Goal: Task Accomplishment & Management: Complete application form

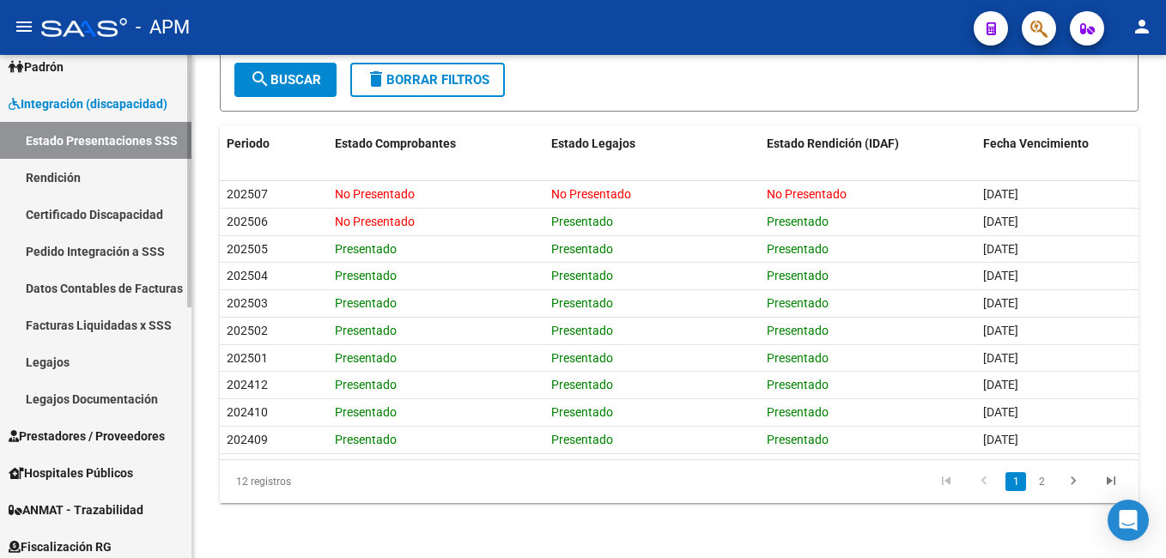
scroll to position [258, 0]
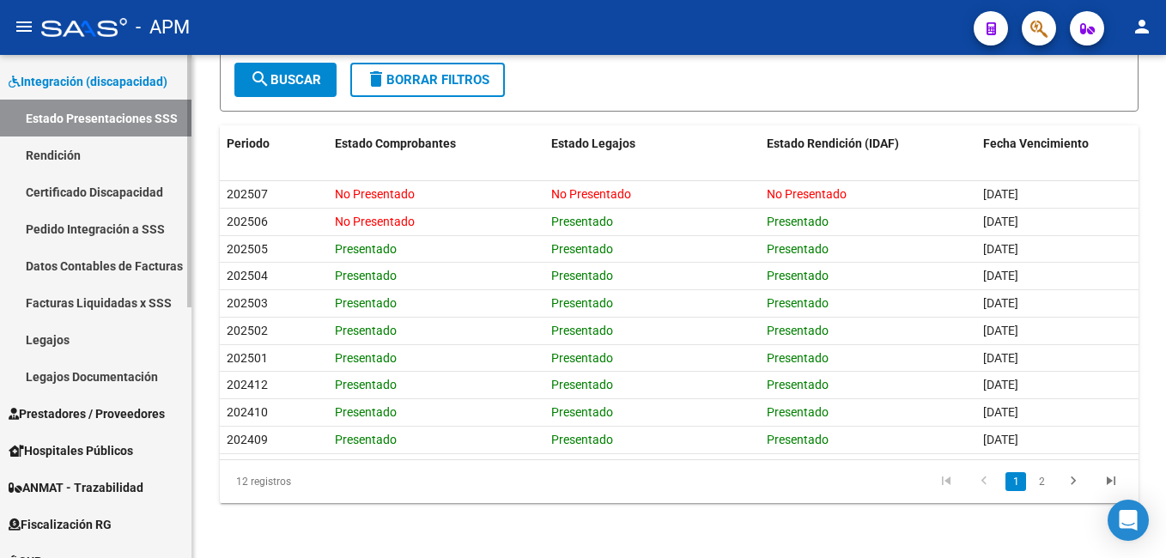
click at [74, 411] on span "Prestadores / Proveedores" at bounding box center [87, 413] width 156 height 19
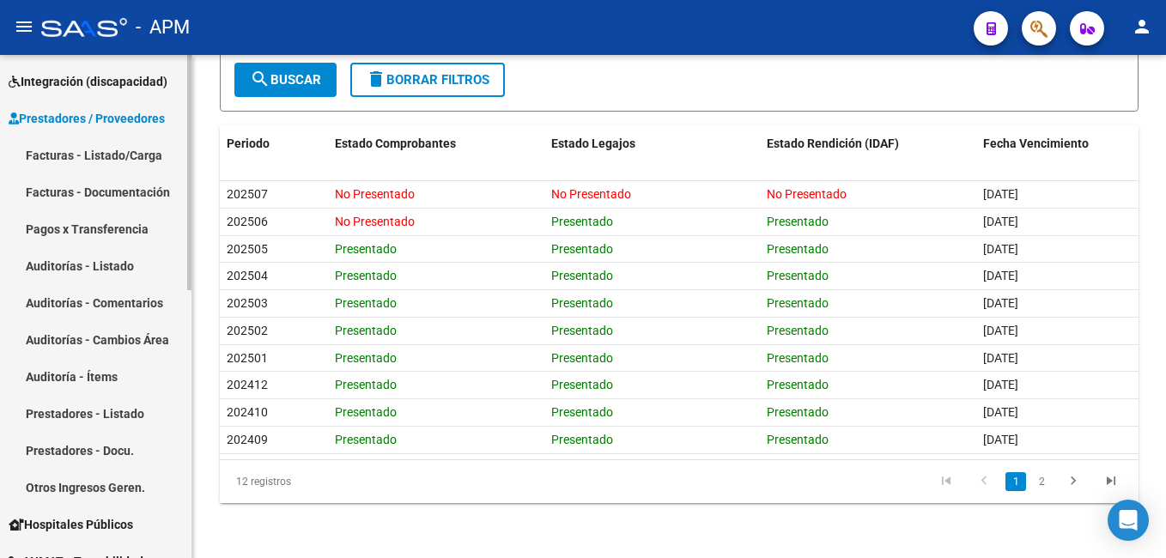
click at [98, 153] on link "Facturas - Listado/Carga" at bounding box center [96, 155] width 192 height 37
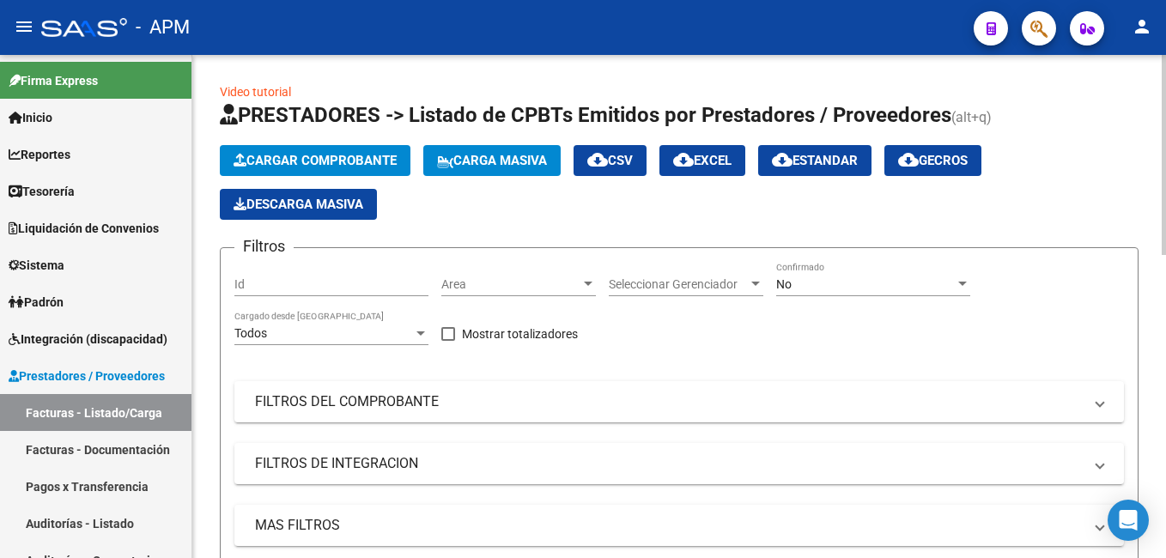
click at [336, 154] on span "Cargar Comprobante" at bounding box center [315, 160] width 163 height 15
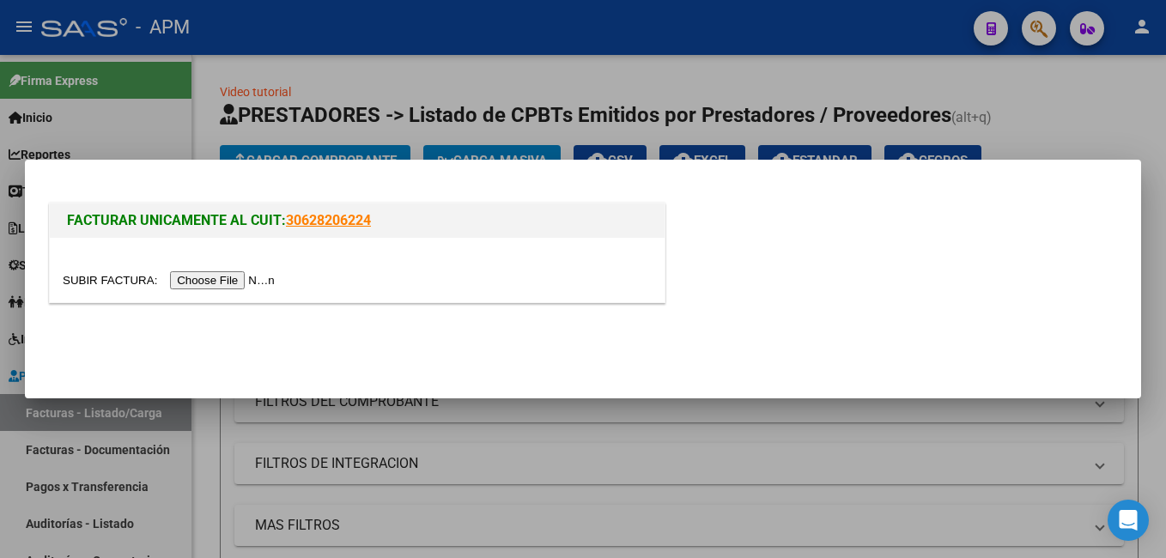
click at [228, 278] on input "file" at bounding box center [171, 280] width 217 height 18
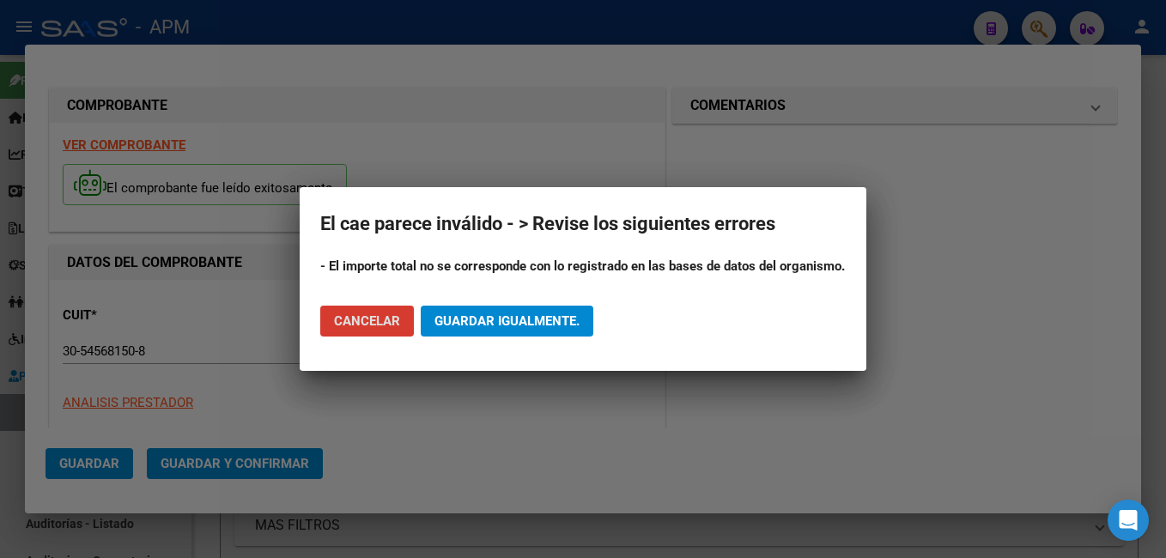
click at [487, 321] on span "Guardar igualmente." at bounding box center [507, 320] width 145 height 15
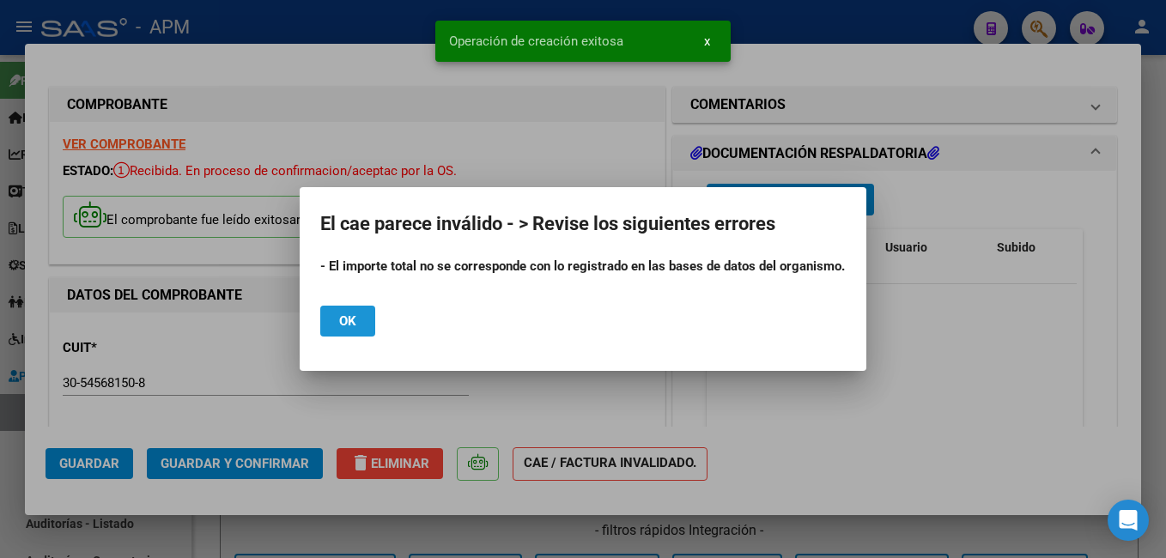
click at [359, 320] on button "Ok" at bounding box center [347, 321] width 55 height 31
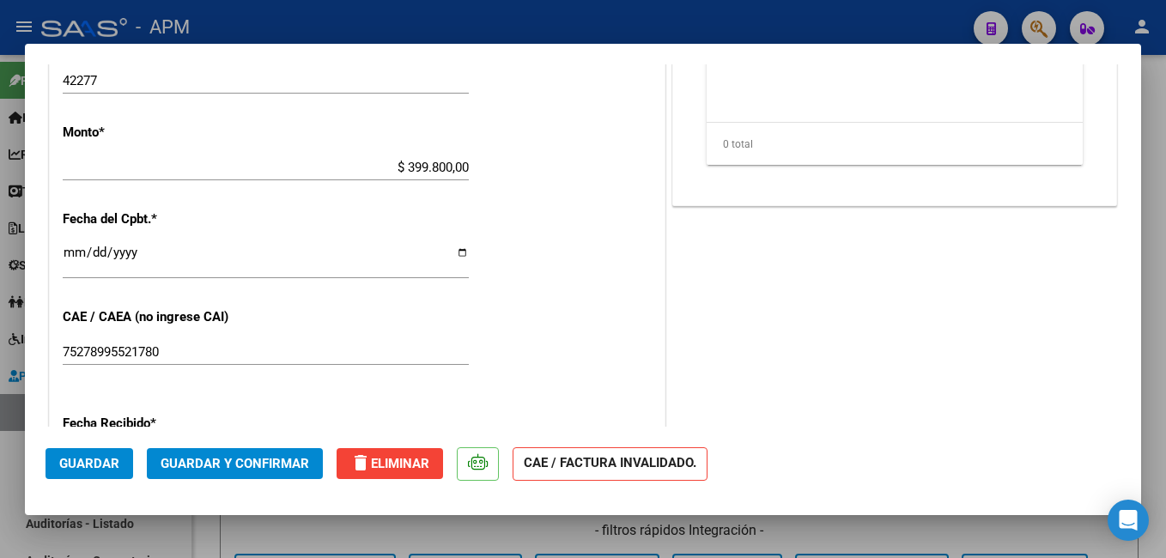
scroll to position [687, 0]
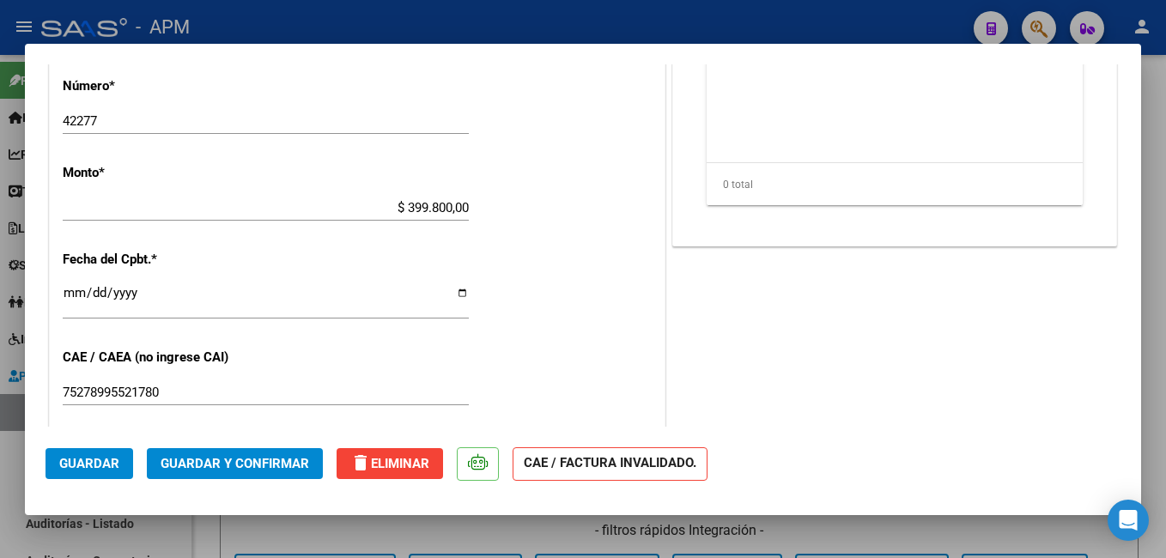
click at [463, 206] on input "$ 399.800,00" at bounding box center [266, 207] width 406 height 15
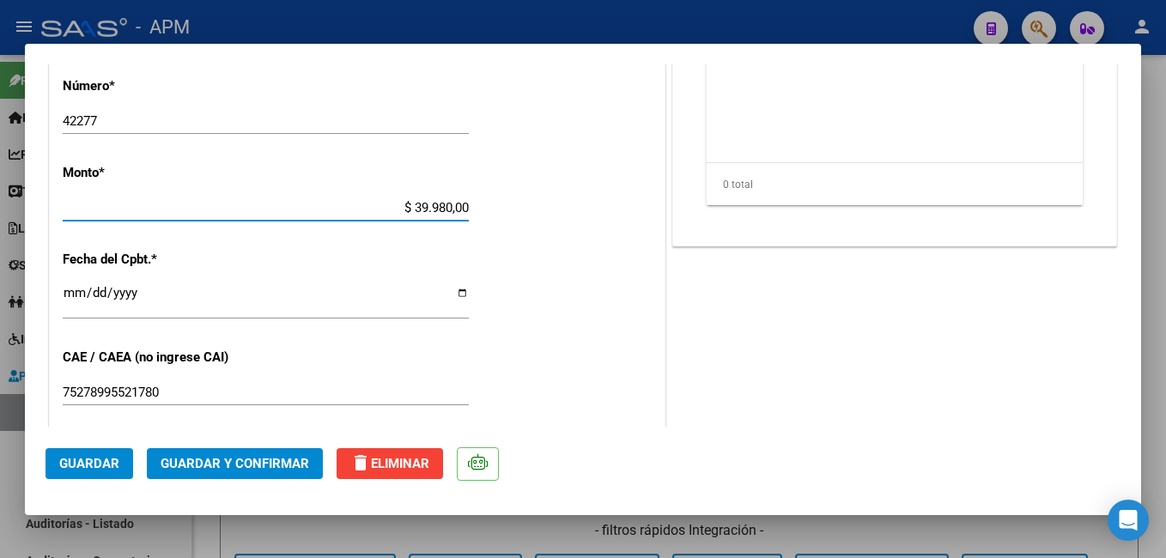
type input "$ 3.998,00"
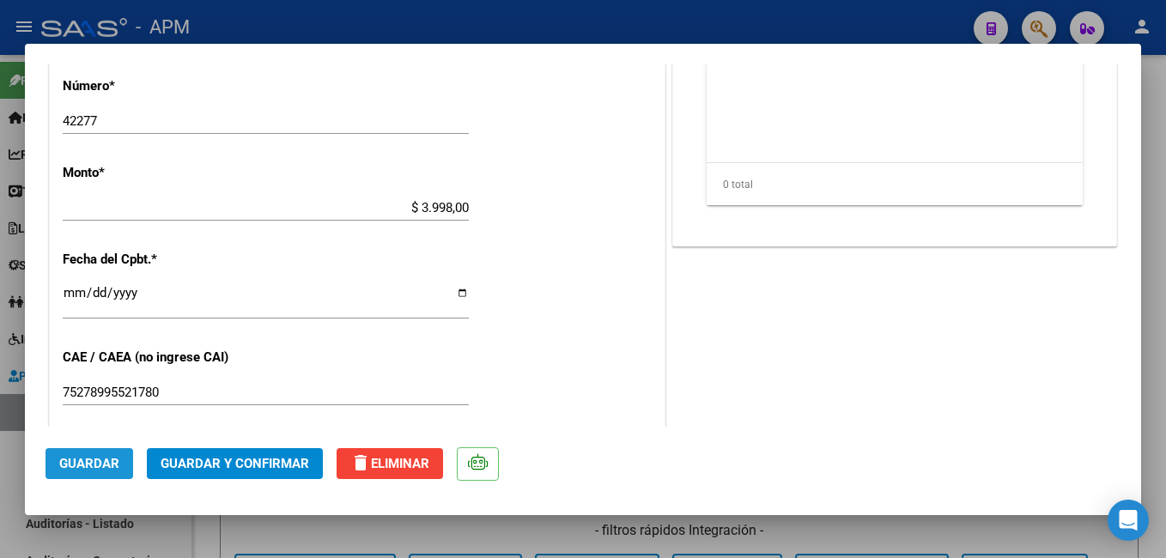
click at [82, 466] on span "Guardar" at bounding box center [89, 463] width 60 height 15
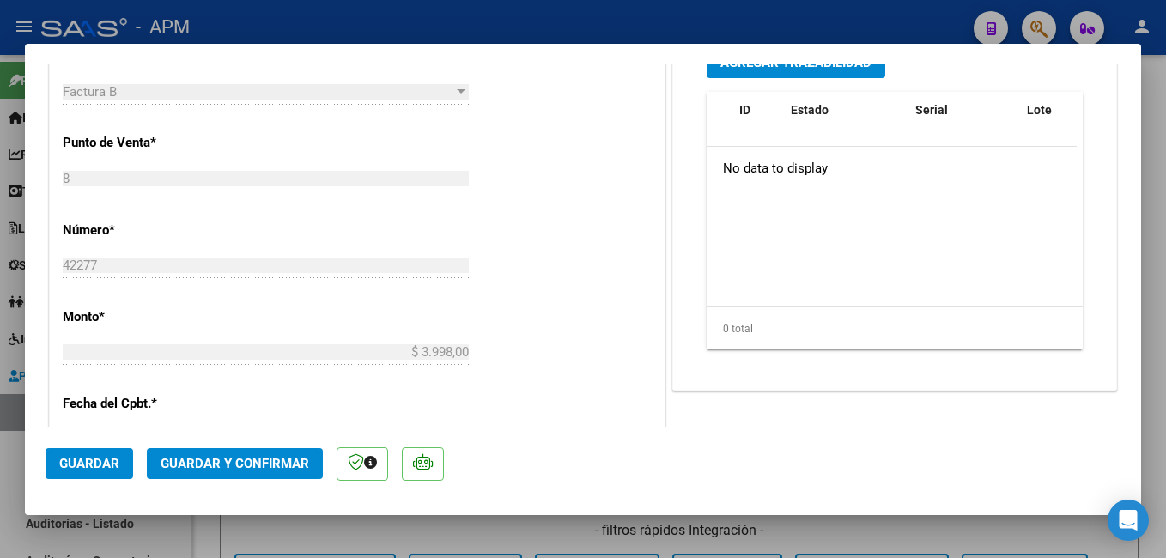
scroll to position [515, 0]
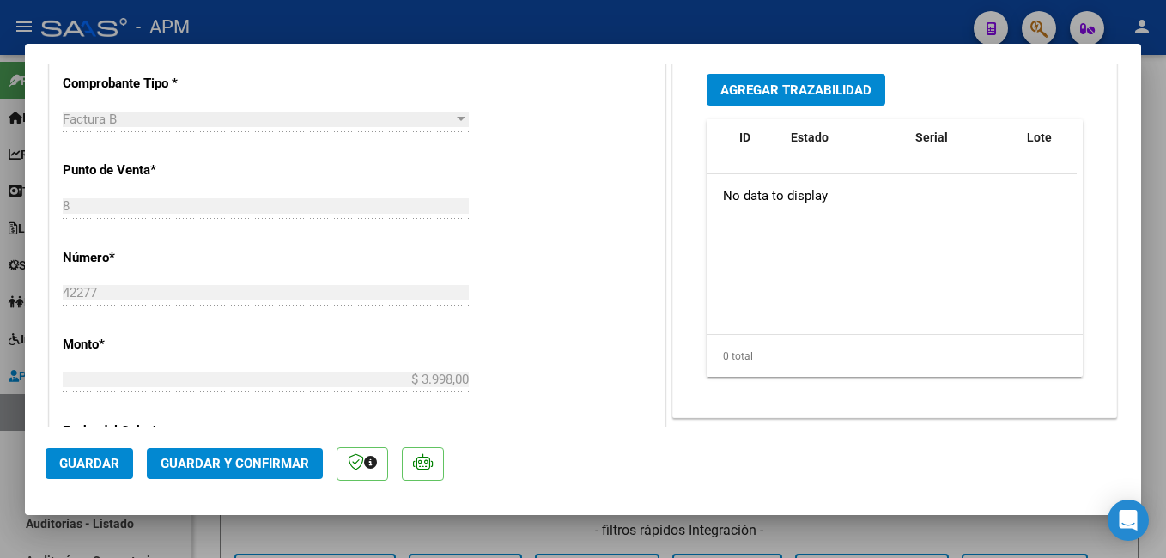
click at [283, 452] on button "Guardar y Confirmar" at bounding box center [235, 463] width 176 height 31
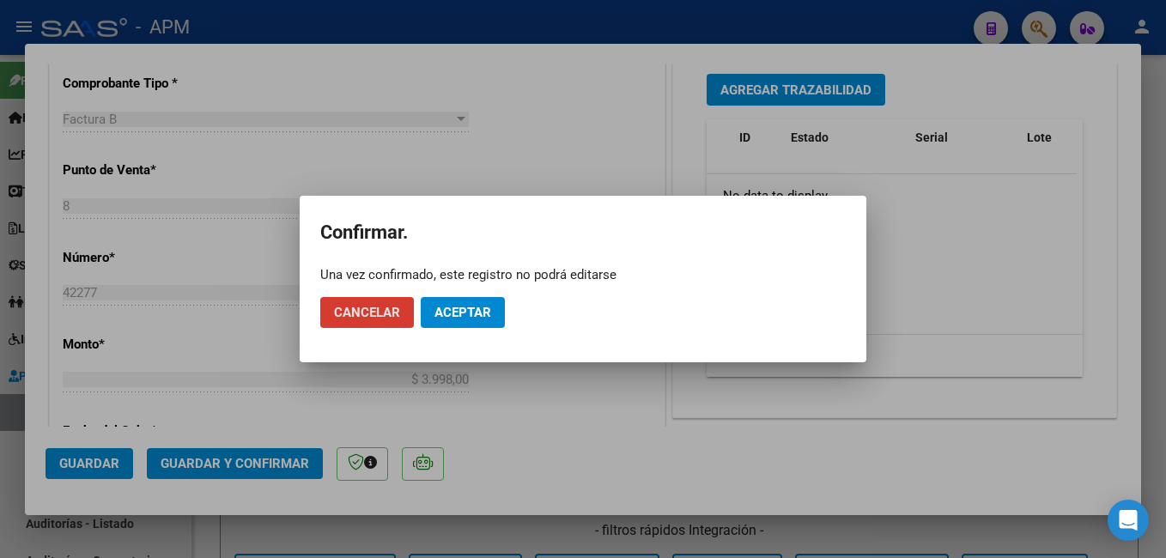
click at [459, 301] on button "Aceptar" at bounding box center [463, 312] width 84 height 31
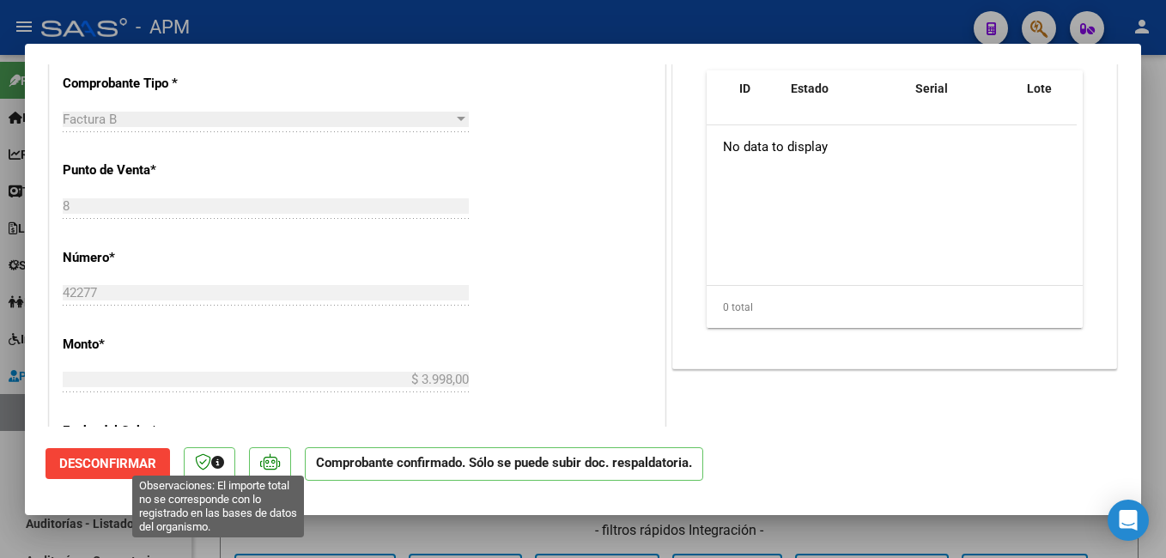
click at [218, 465] on icon at bounding box center [217, 462] width 13 height 13
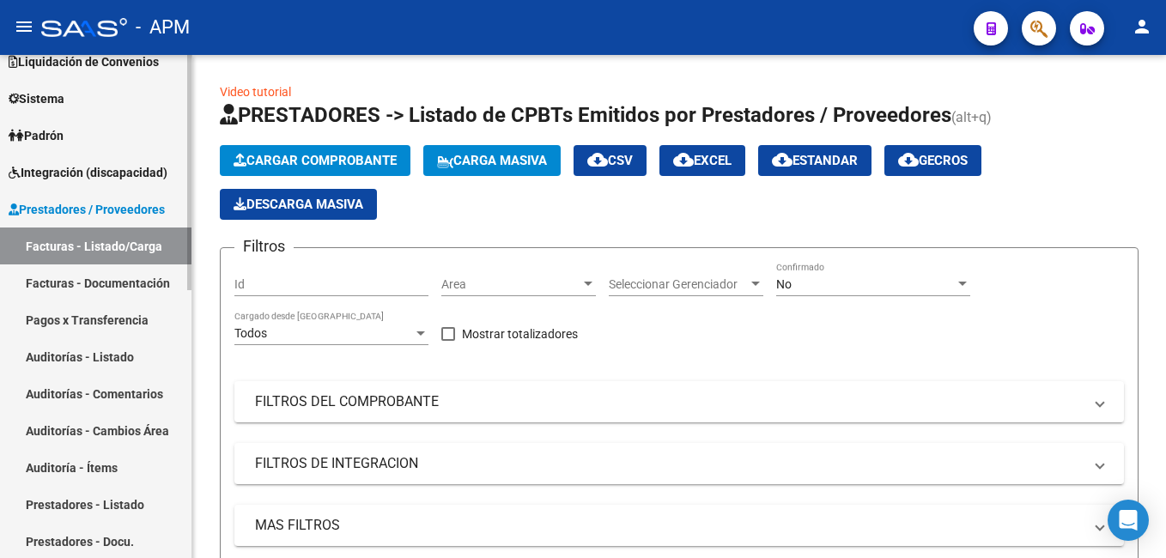
scroll to position [172, 0]
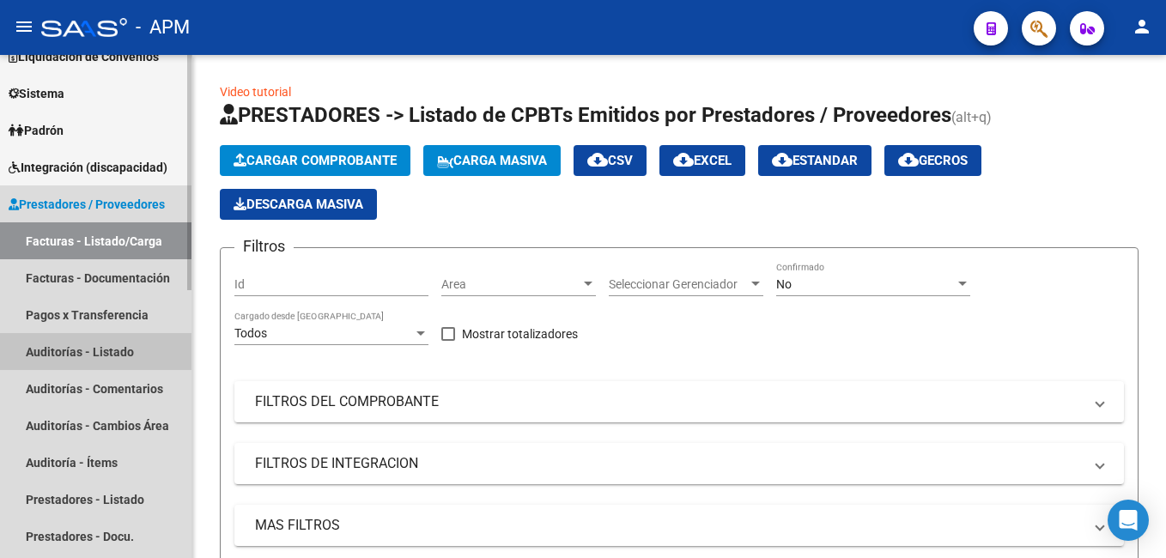
click at [114, 348] on link "Auditorías - Listado" at bounding box center [96, 351] width 192 height 37
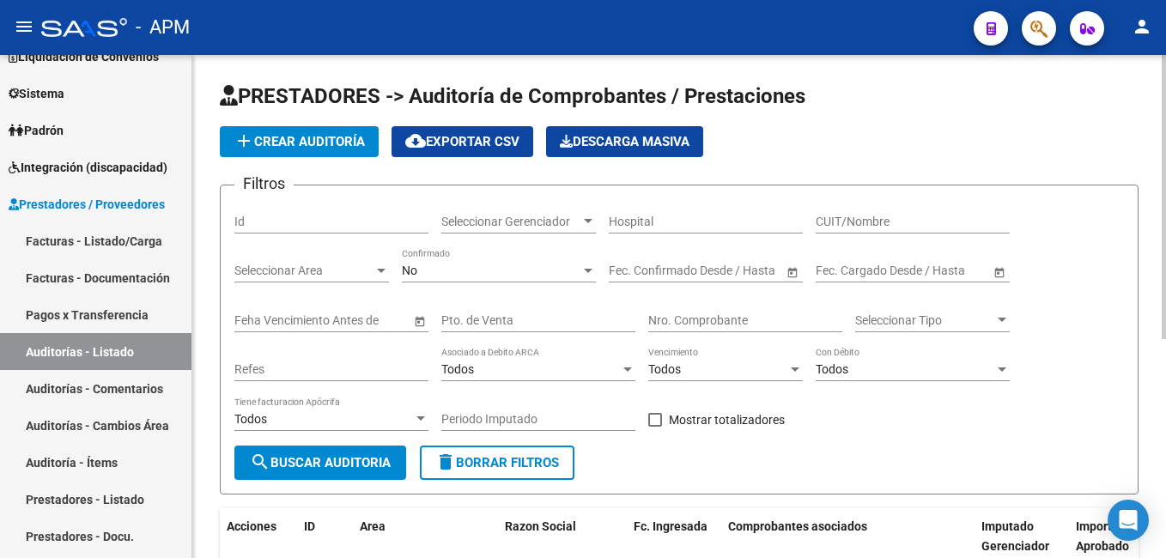
click at [334, 145] on span "add Crear Auditoría" at bounding box center [299, 141] width 131 height 15
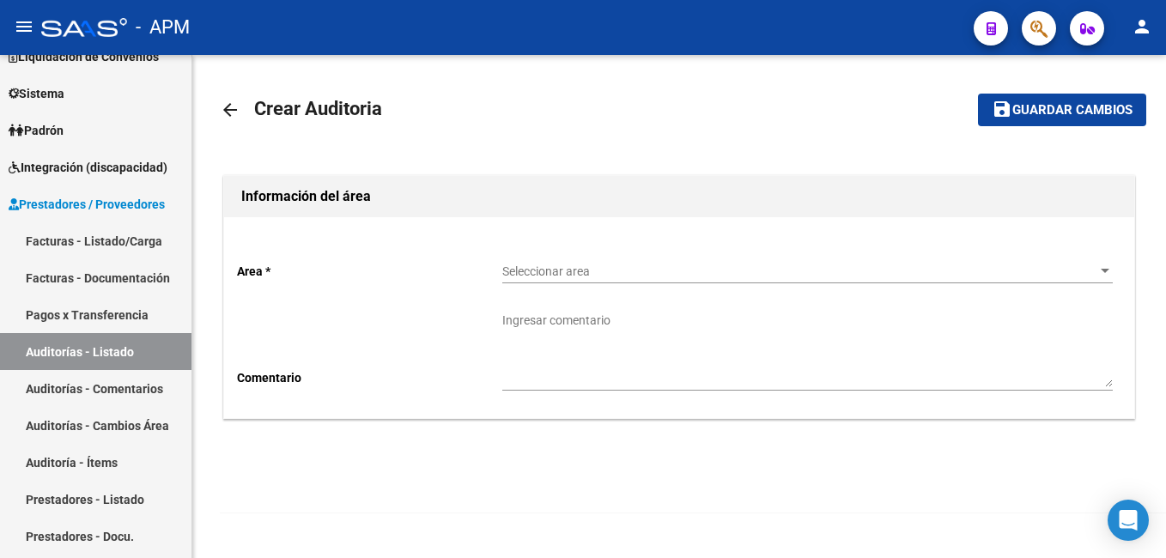
click at [516, 279] on div "Seleccionar area Seleccionar area" at bounding box center [807, 266] width 611 height 34
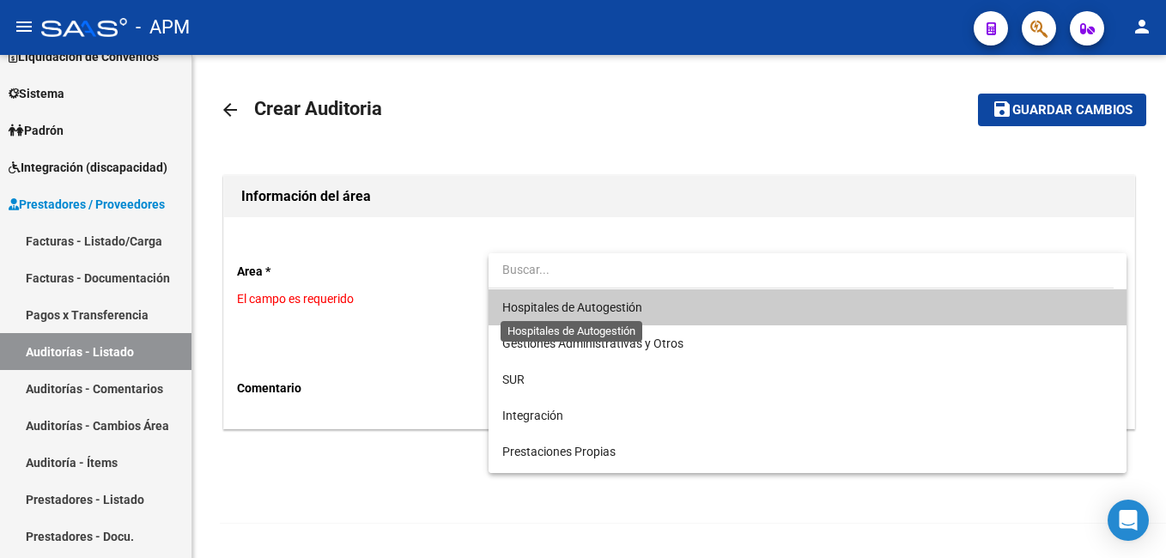
click at [526, 311] on span "Hospitales de Autogestión" at bounding box center [572, 308] width 140 height 14
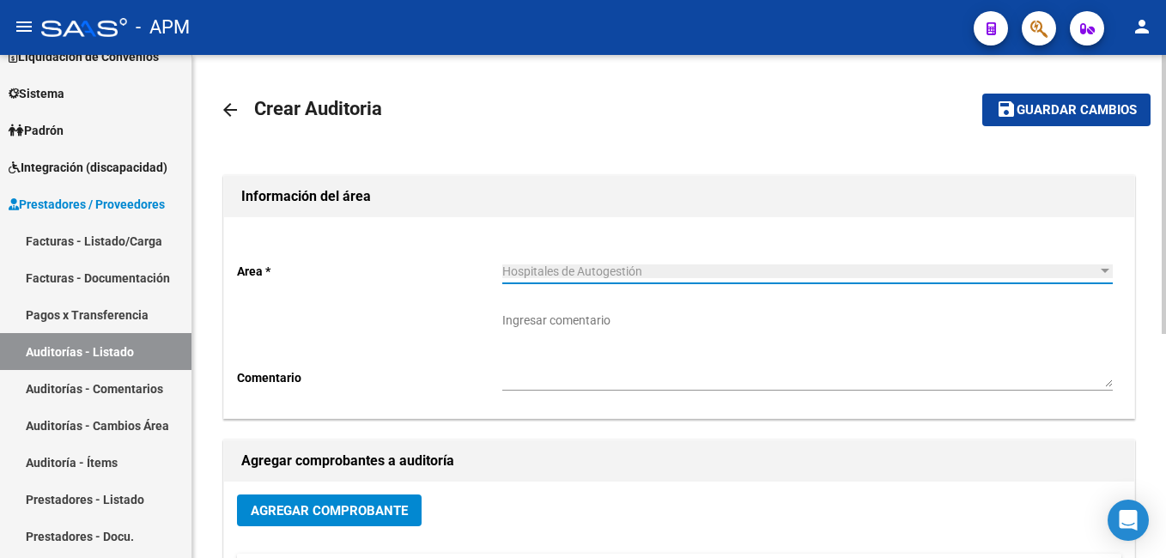
click at [399, 509] on span "Agregar Comprobante" at bounding box center [329, 510] width 157 height 15
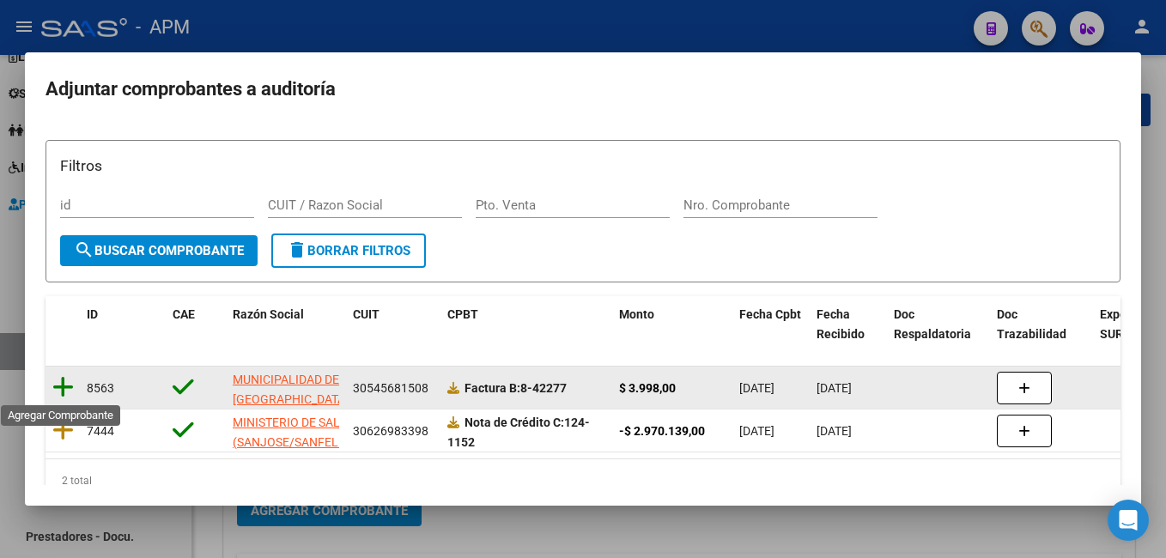
click at [64, 386] on icon at bounding box center [62, 387] width 21 height 24
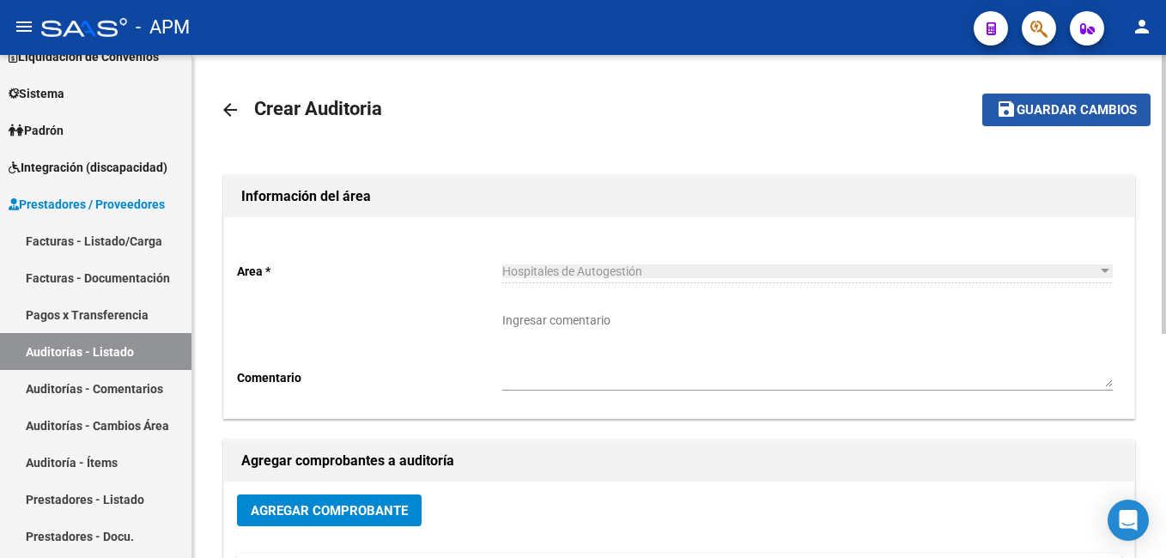
click at [1072, 114] on span "Guardar cambios" at bounding box center [1077, 110] width 120 height 15
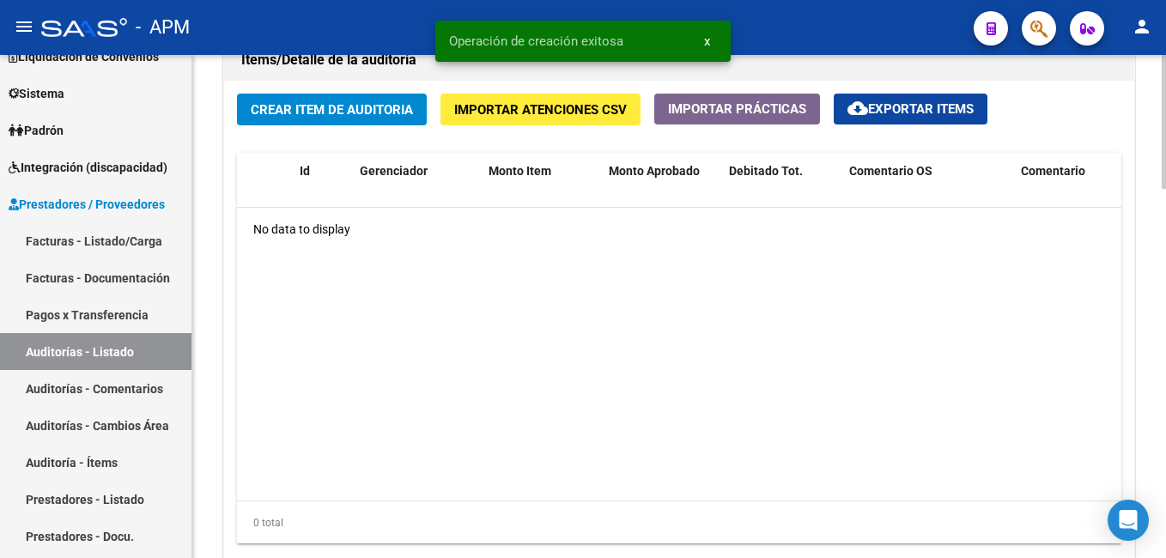
scroll to position [1202, 0]
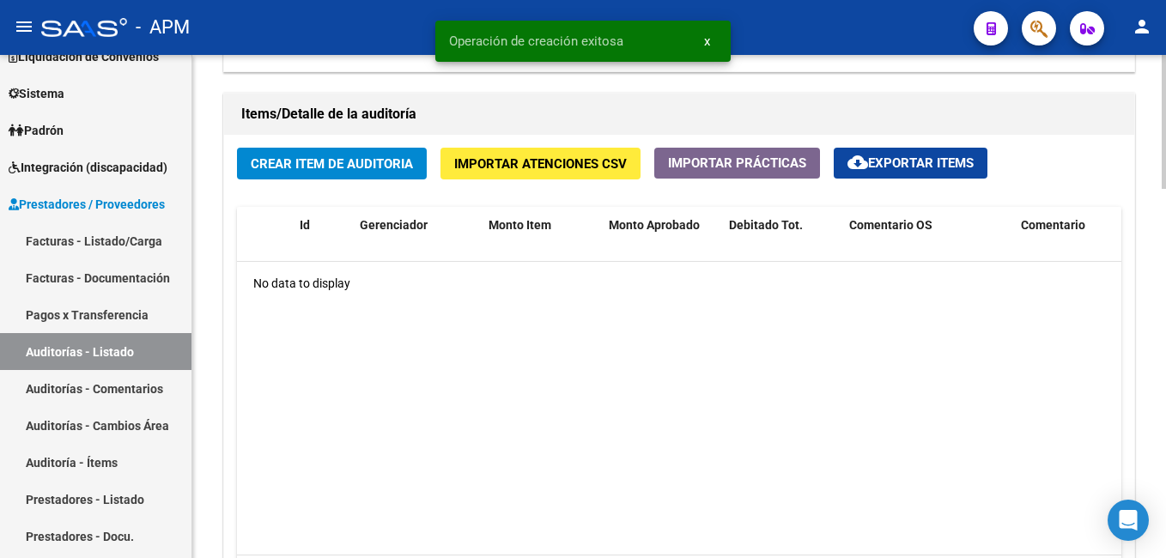
click at [321, 160] on span "Crear Item de Auditoria" at bounding box center [332, 163] width 162 height 15
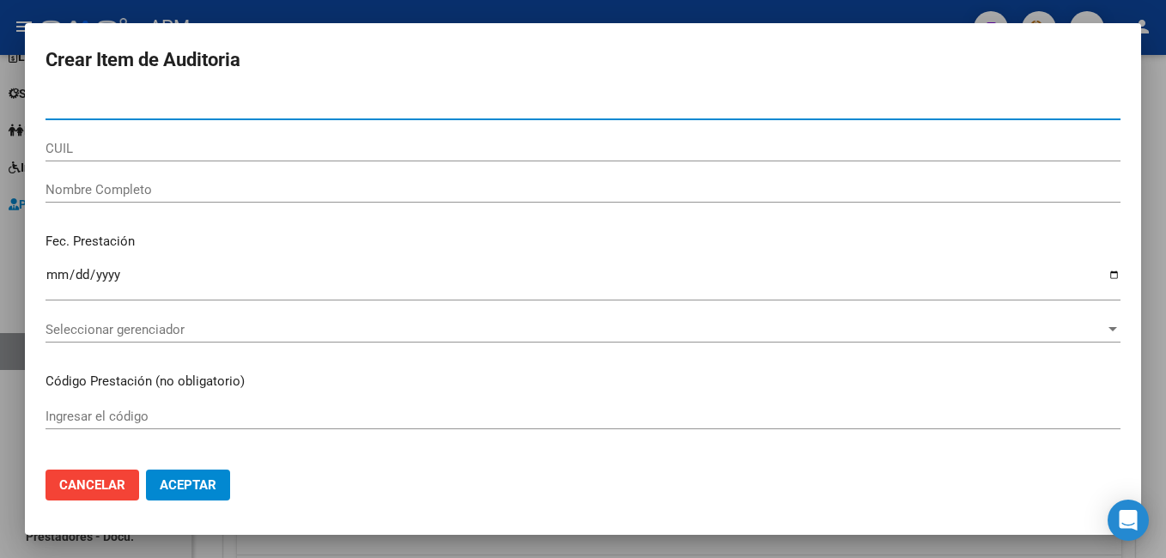
paste input "41970119"
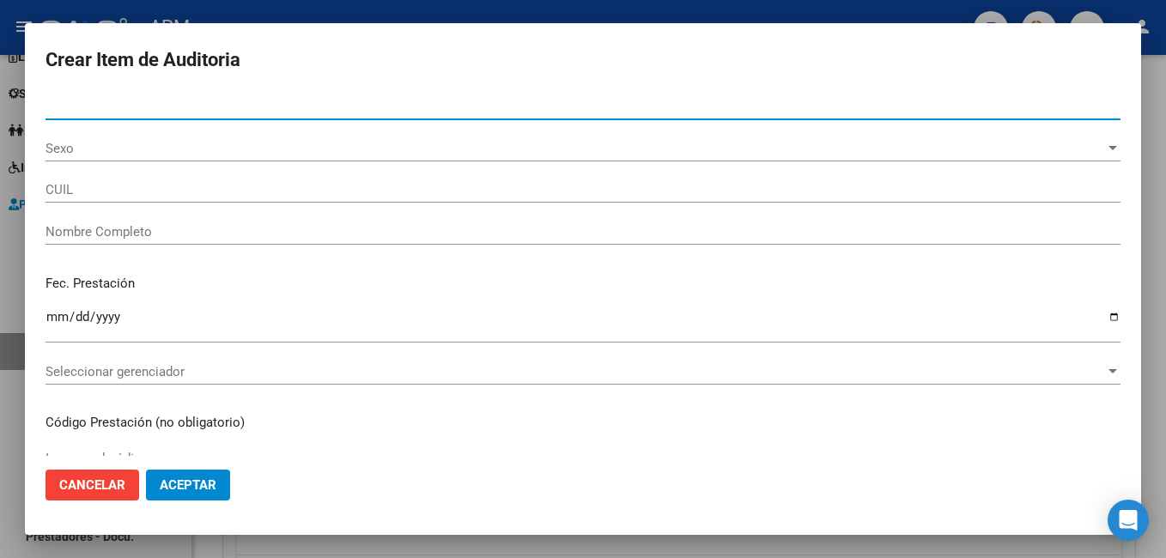
type input "41970119"
type input "20419701190"
type input "[PERSON_NAME]"
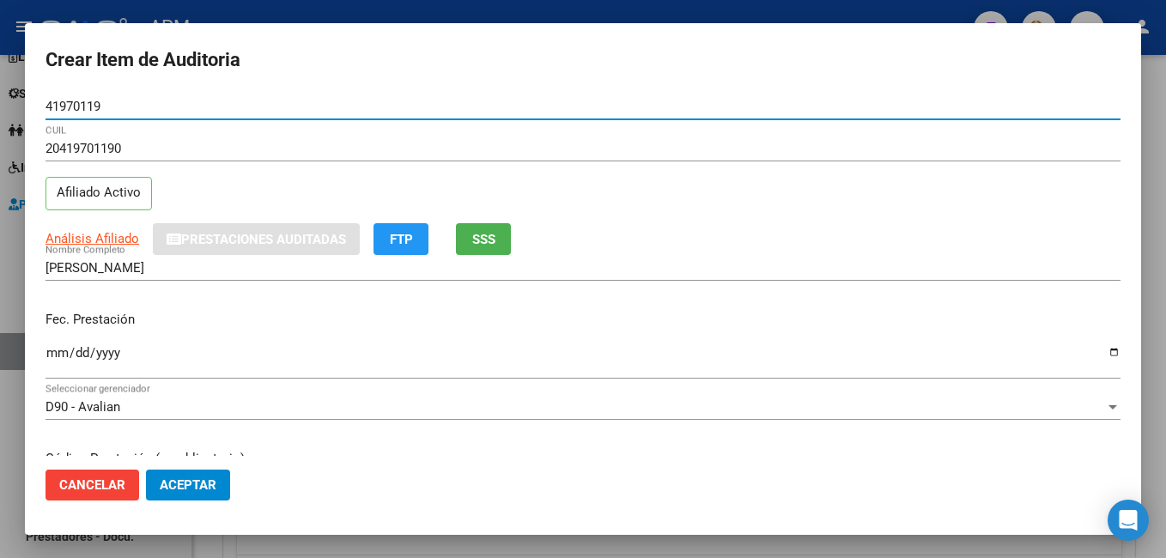
type input "41970119"
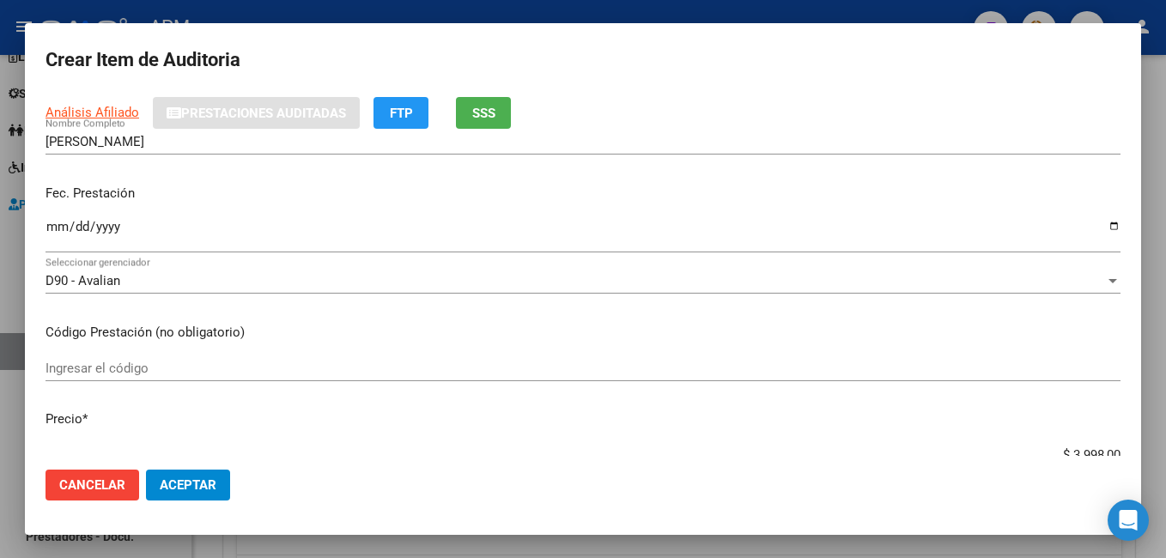
scroll to position [172, 0]
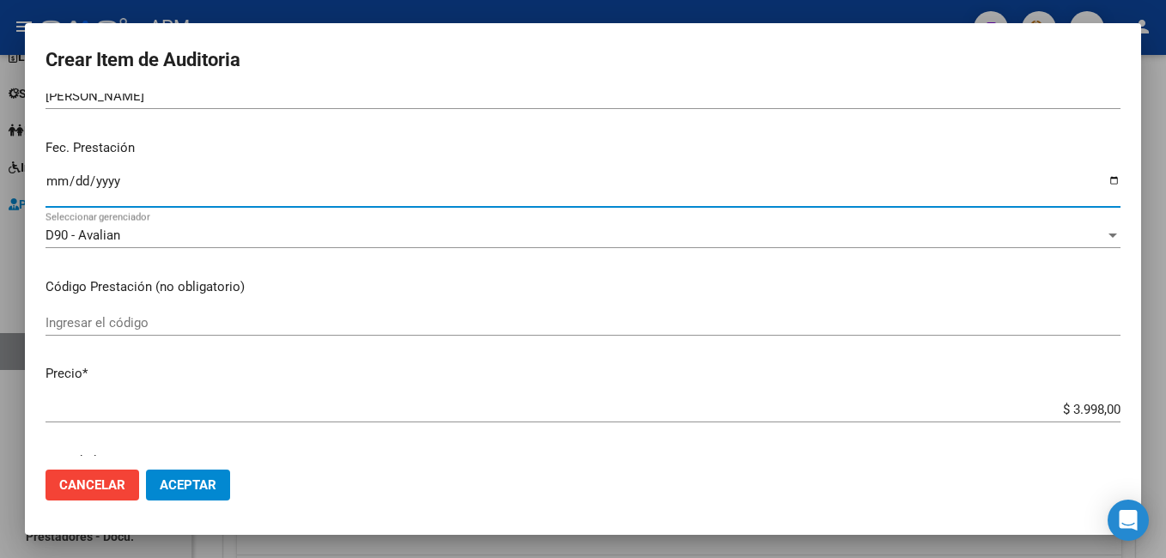
click at [52, 186] on input "Ingresar la fecha" at bounding box center [583, 187] width 1075 height 27
type input "[DATE]"
click at [80, 318] on input "Ingresar el código" at bounding box center [583, 322] width 1075 height 15
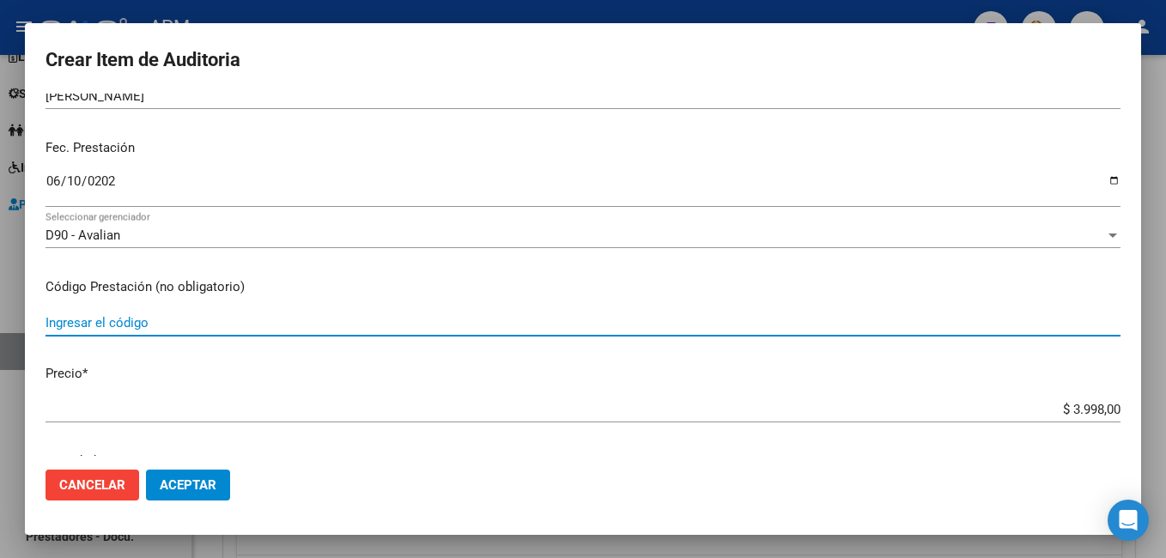
paste input "010325 RADIOLOGIA, HASTA DOS PLACAS SIMPLES DE UNA MISMA REGION ANATOMICA"
type input "010325 RADIOLOGIA, HASTA DOS PLACAS SIMPLES DE UNA MISMA REGION ANATOMICA"
click at [208, 482] on span "Aceptar" at bounding box center [188, 484] width 57 height 15
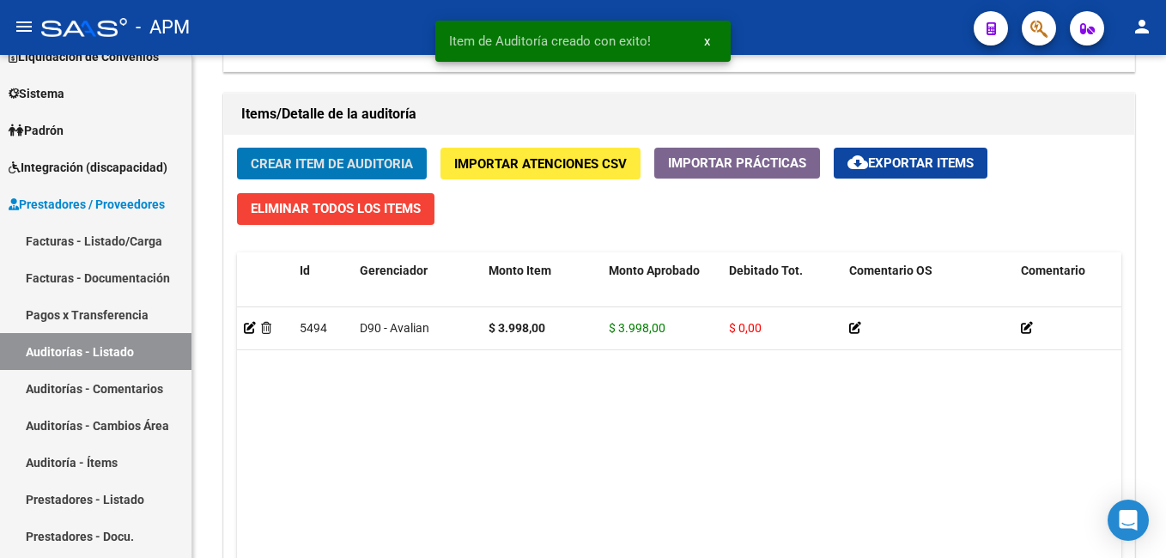
scroll to position [1203, 0]
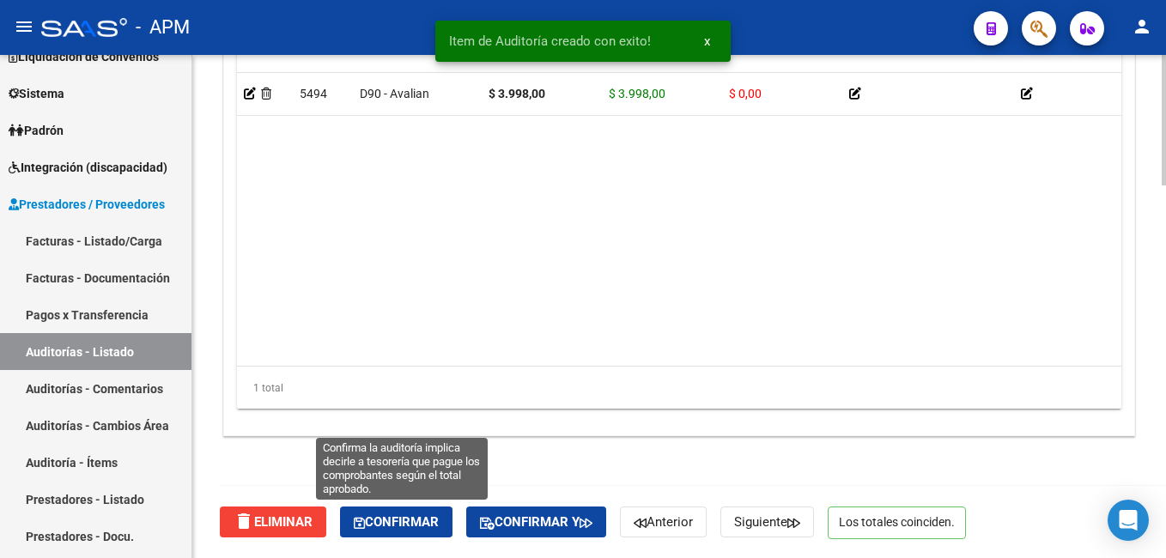
click at [397, 519] on span "Confirmar" at bounding box center [396, 521] width 85 height 15
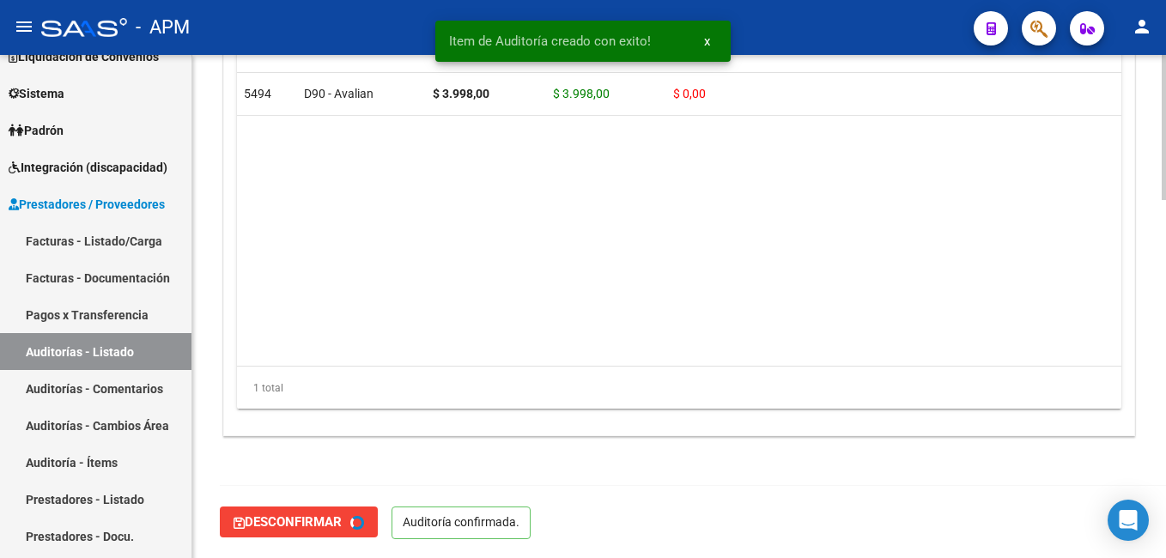
type input "202509"
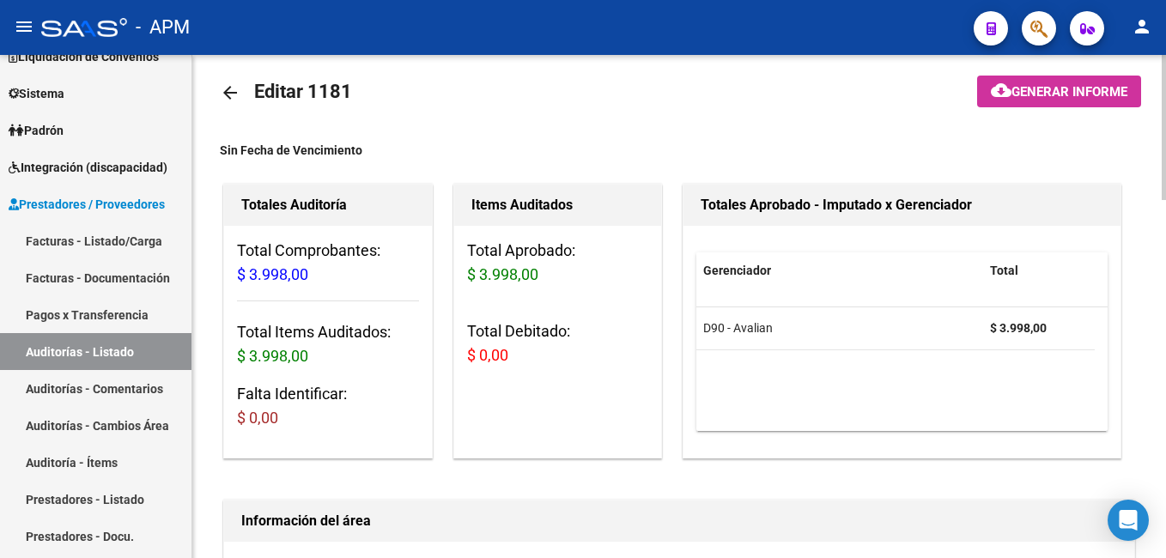
scroll to position [0, 0]
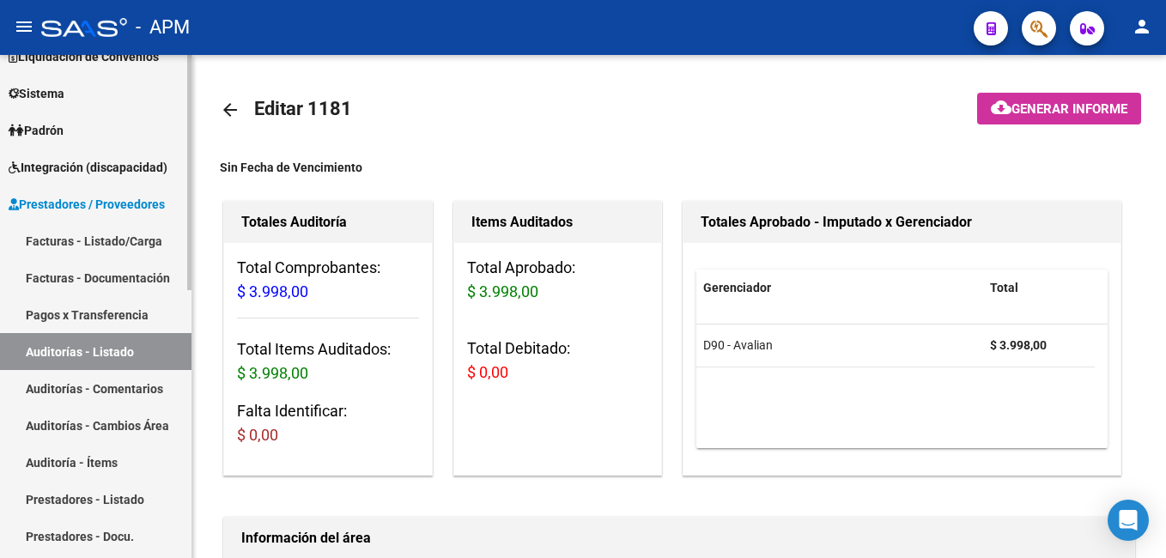
click at [69, 240] on link "Facturas - Listado/Carga" at bounding box center [96, 240] width 192 height 37
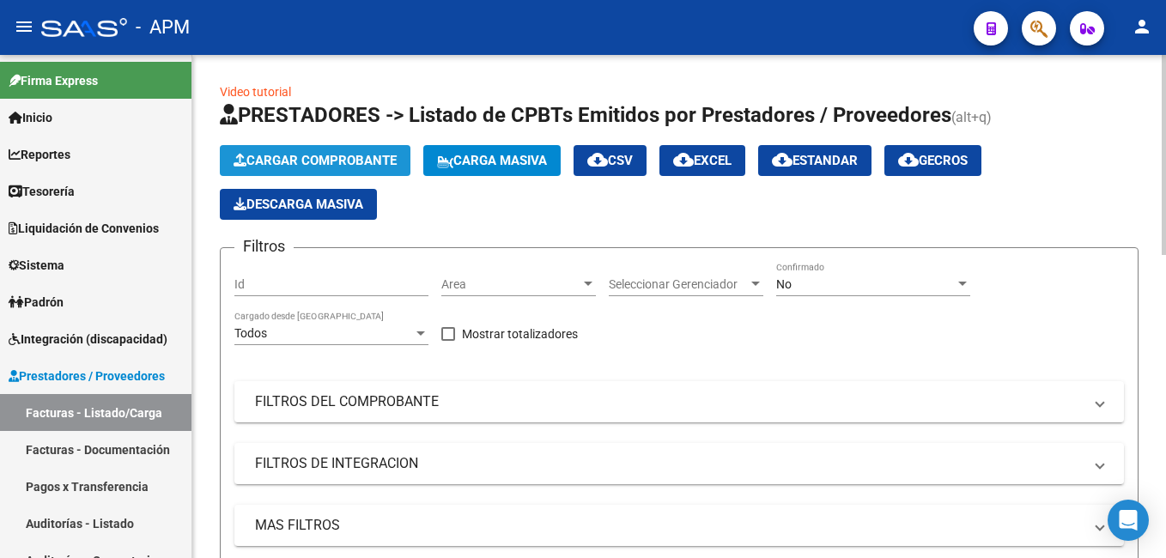
click at [331, 146] on button "Cargar Comprobante" at bounding box center [315, 160] width 191 height 31
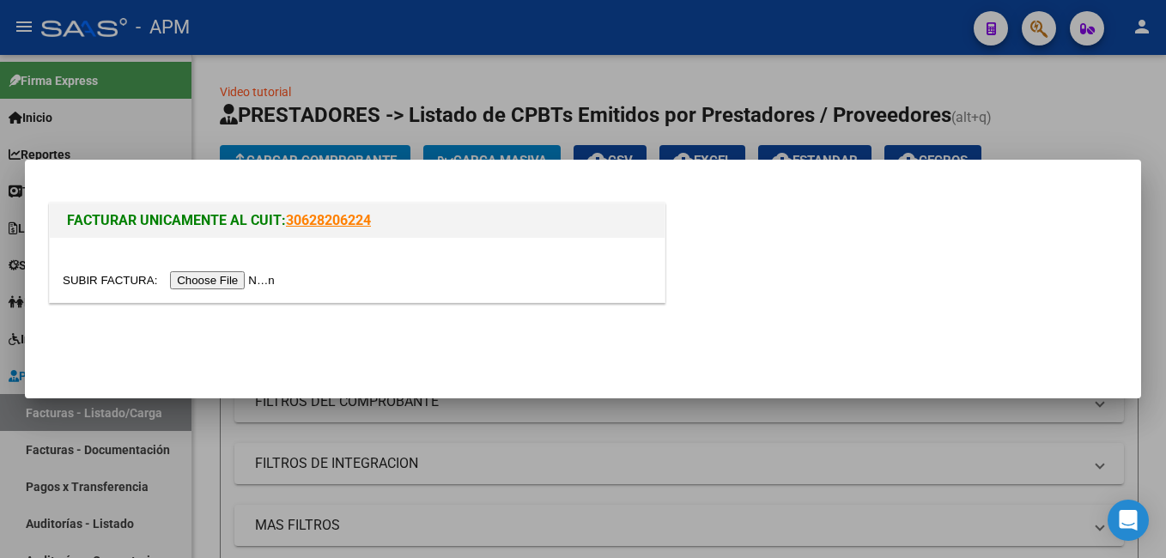
click at [240, 287] on input "file" at bounding box center [171, 280] width 217 height 18
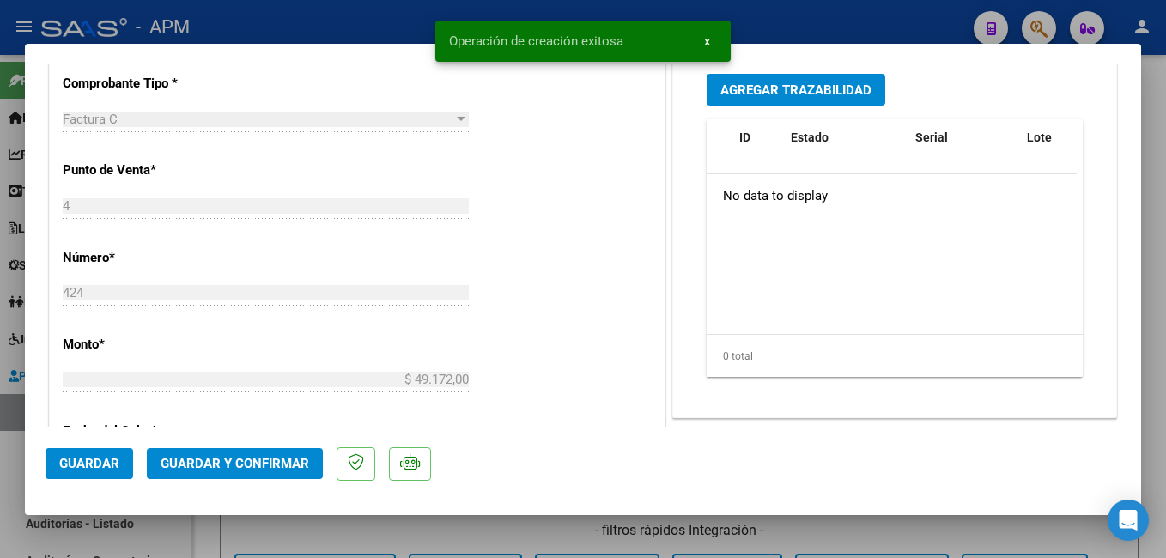
scroll to position [1107, 0]
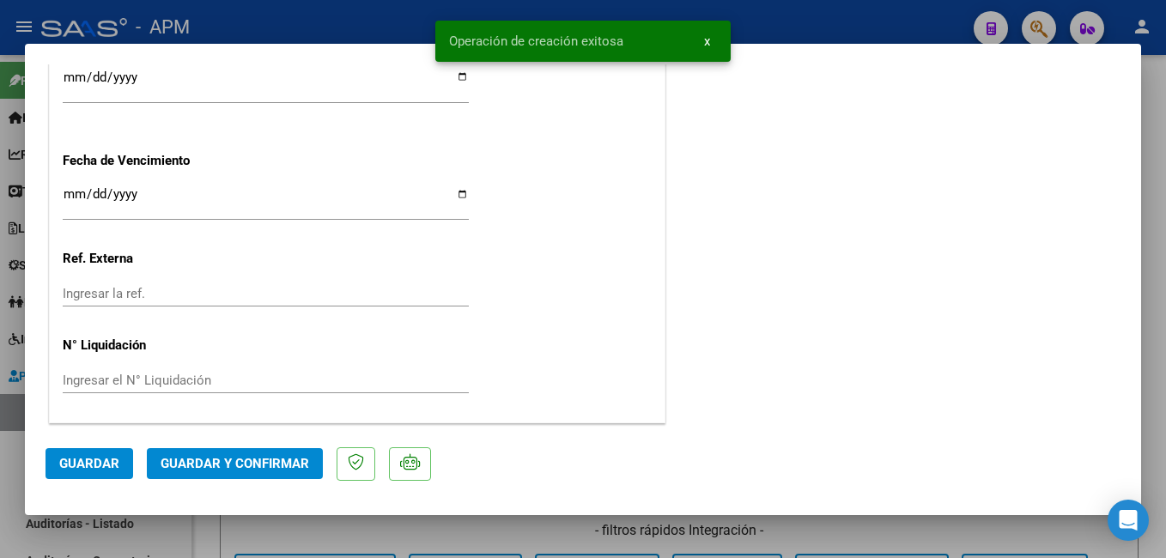
click at [221, 461] on span "Guardar y Confirmar" at bounding box center [235, 463] width 149 height 15
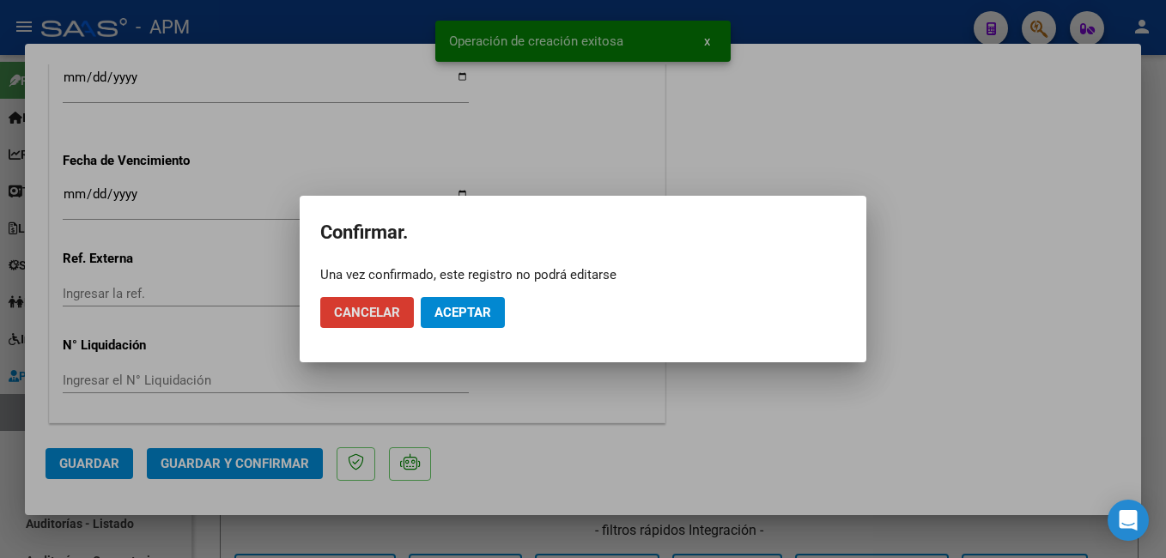
click at [486, 295] on mat-dialog-actions "Cancelar Aceptar" at bounding box center [583, 312] width 526 height 58
click at [477, 313] on span "Aceptar" at bounding box center [463, 312] width 57 height 15
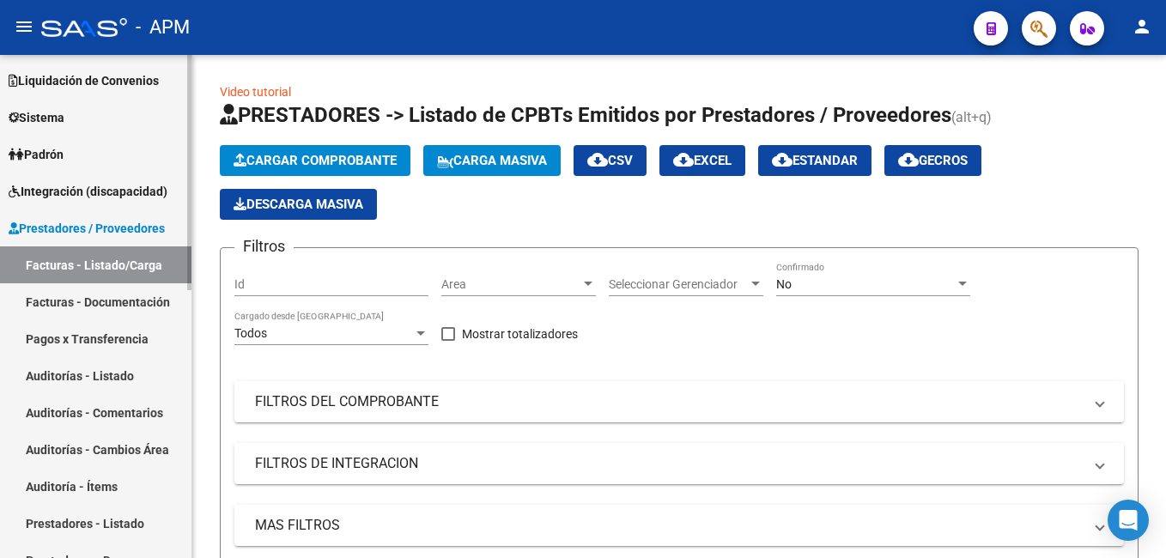
scroll to position [172, 0]
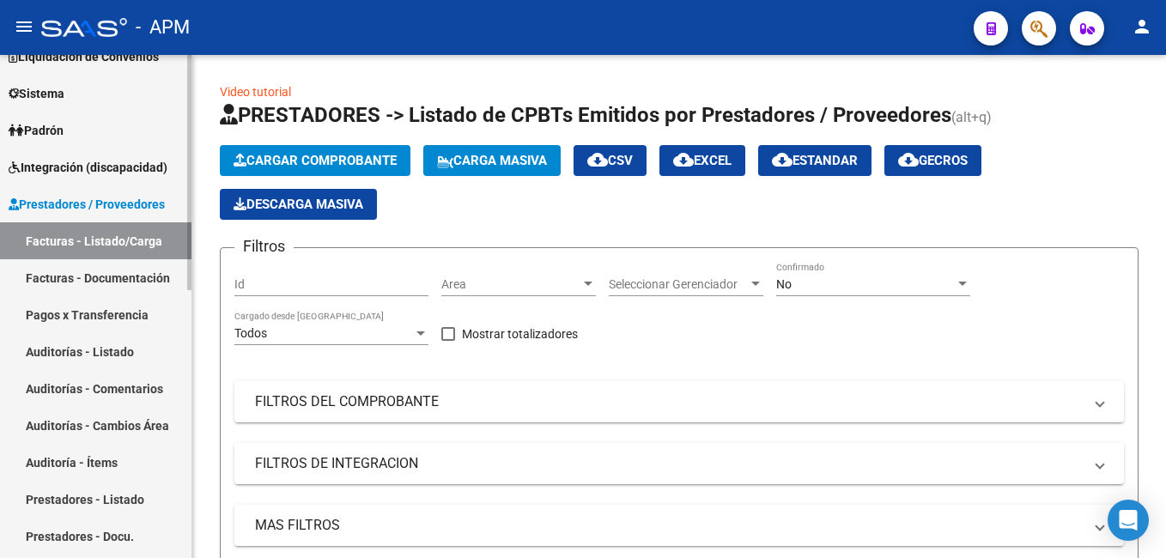
click at [88, 347] on link "Auditorías - Listado" at bounding box center [96, 351] width 192 height 37
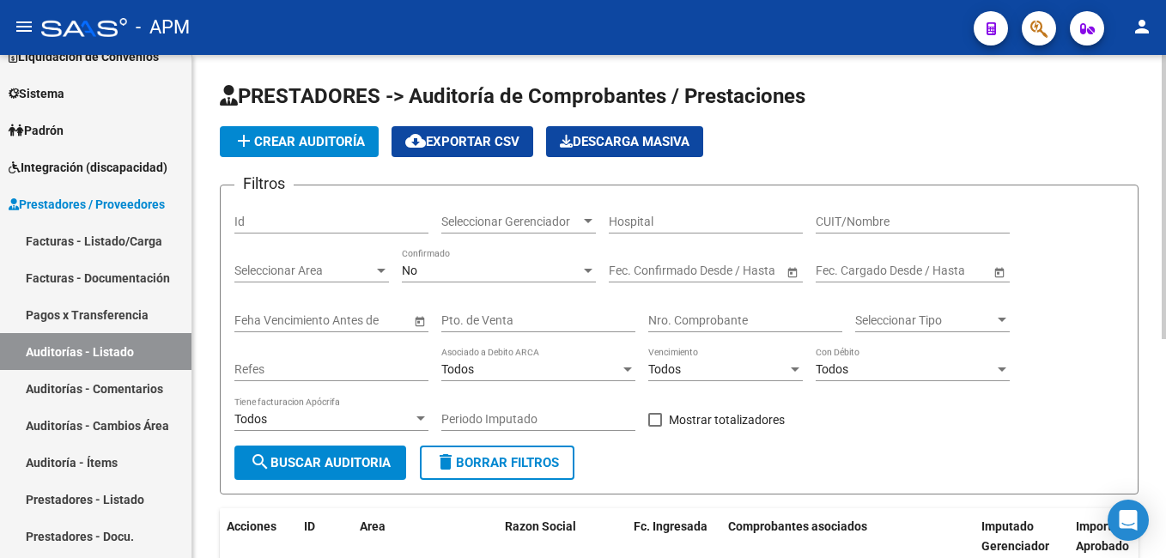
click at [329, 140] on span "add Crear Auditoría" at bounding box center [299, 141] width 131 height 15
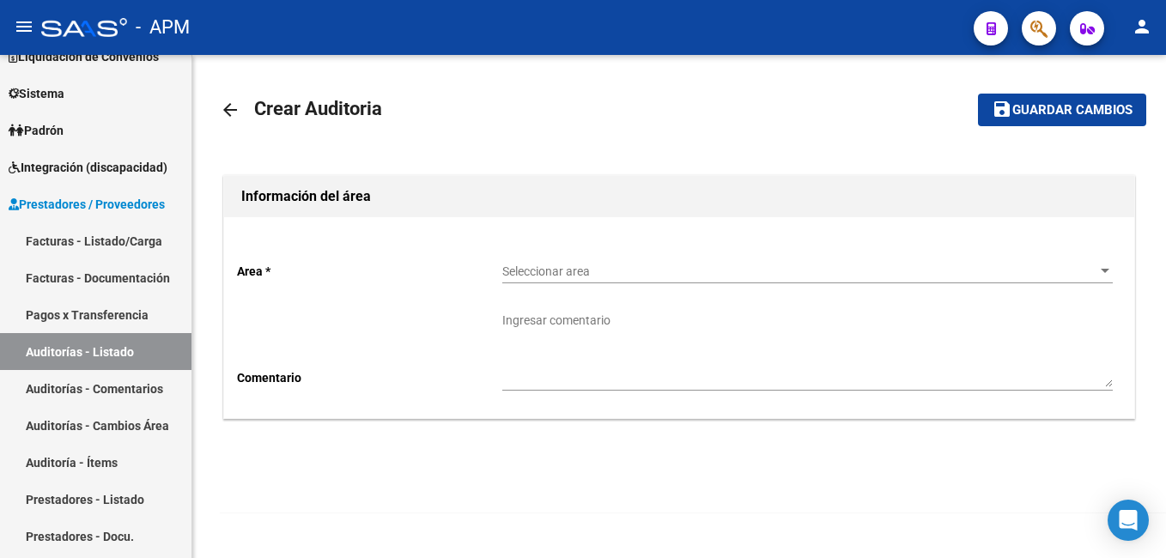
click at [644, 265] on span "Seleccionar area" at bounding box center [799, 272] width 595 height 15
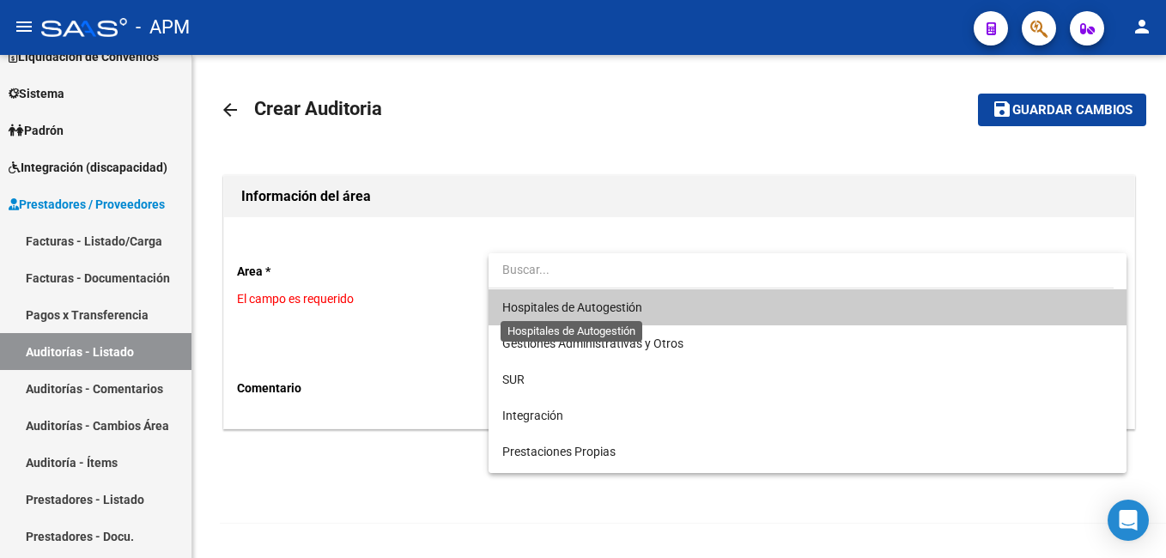
click at [630, 307] on span "Hospitales de Autogestión" at bounding box center [572, 308] width 140 height 14
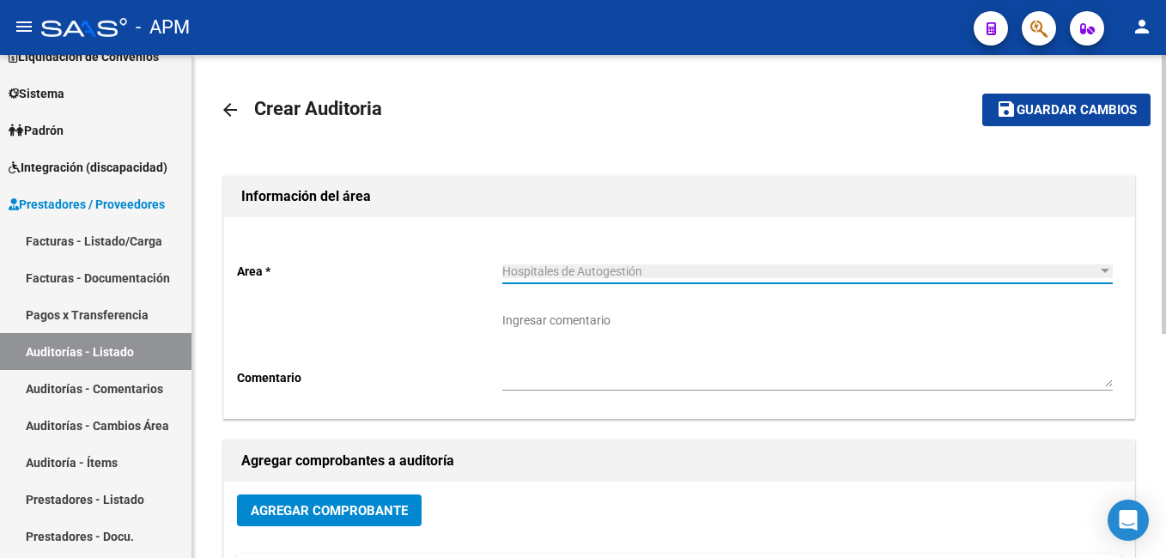
click at [331, 514] on span "Agregar Comprobante" at bounding box center [329, 510] width 157 height 15
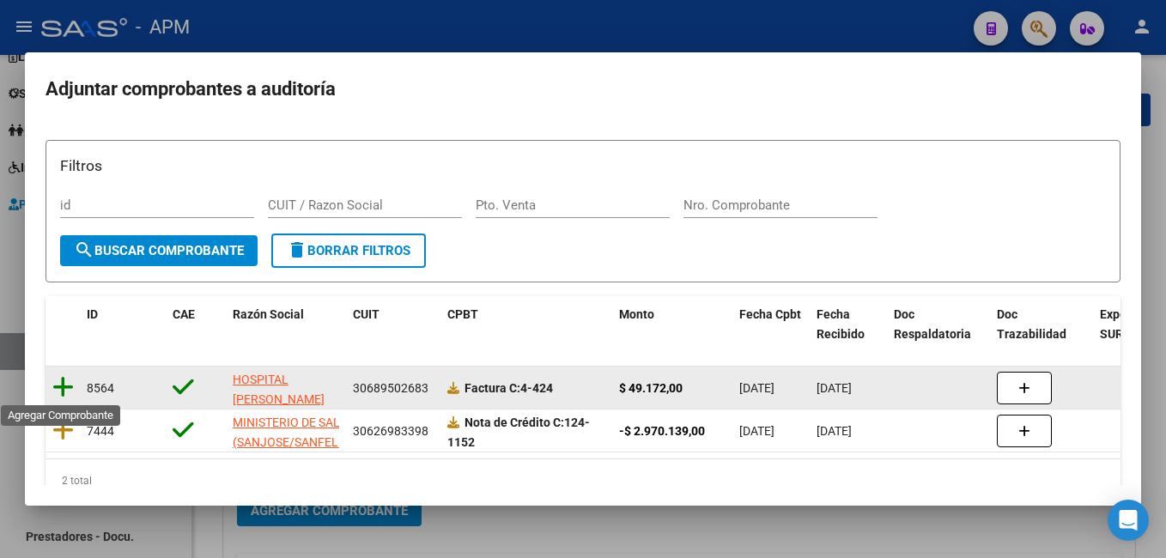
click at [61, 394] on icon at bounding box center [62, 387] width 21 height 24
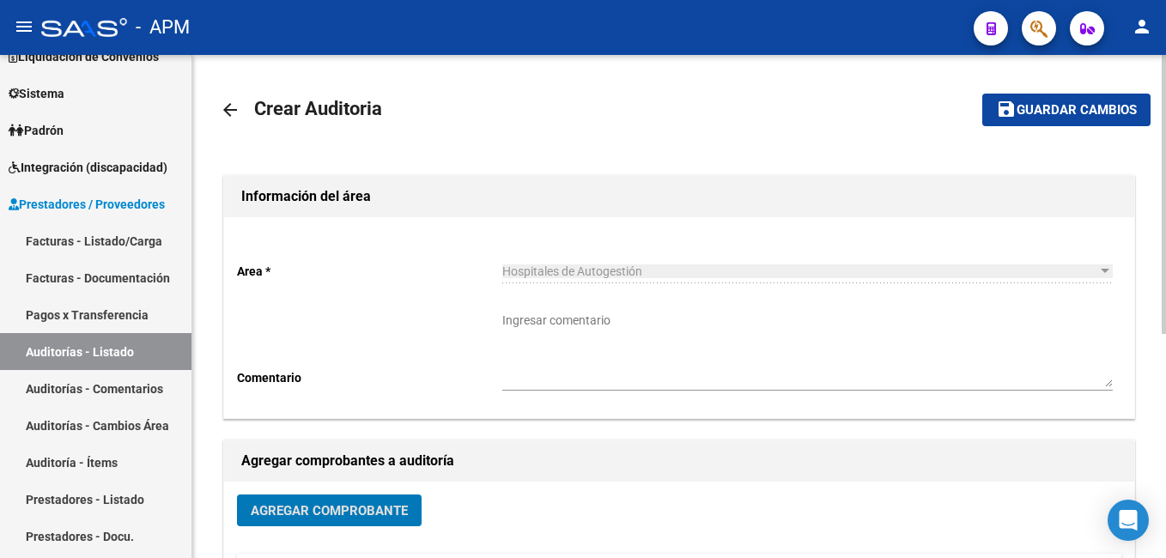
click at [1090, 113] on span "Guardar cambios" at bounding box center [1077, 110] width 120 height 15
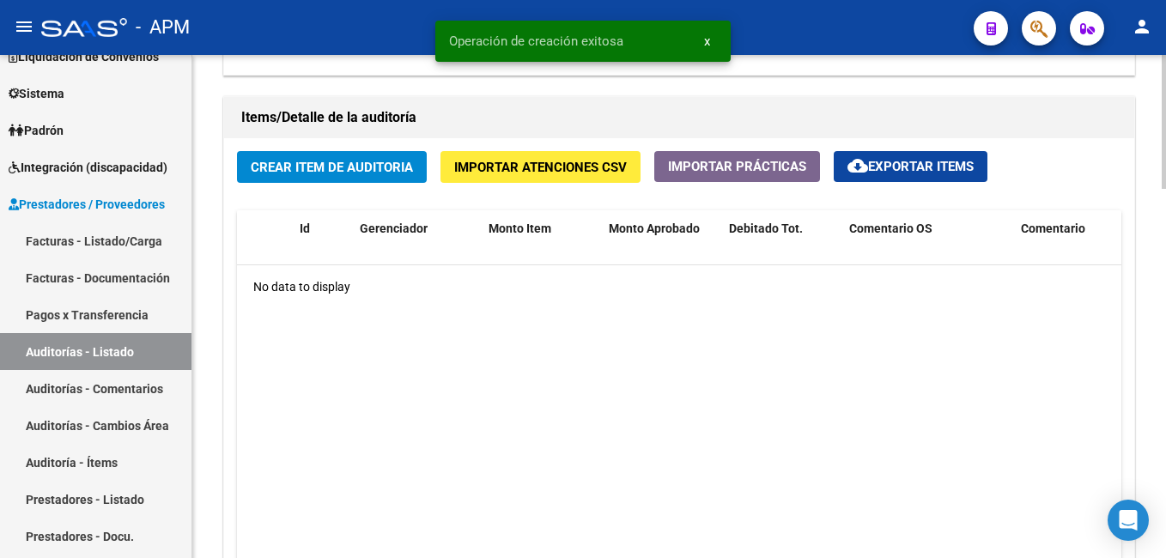
scroll to position [1288, 0]
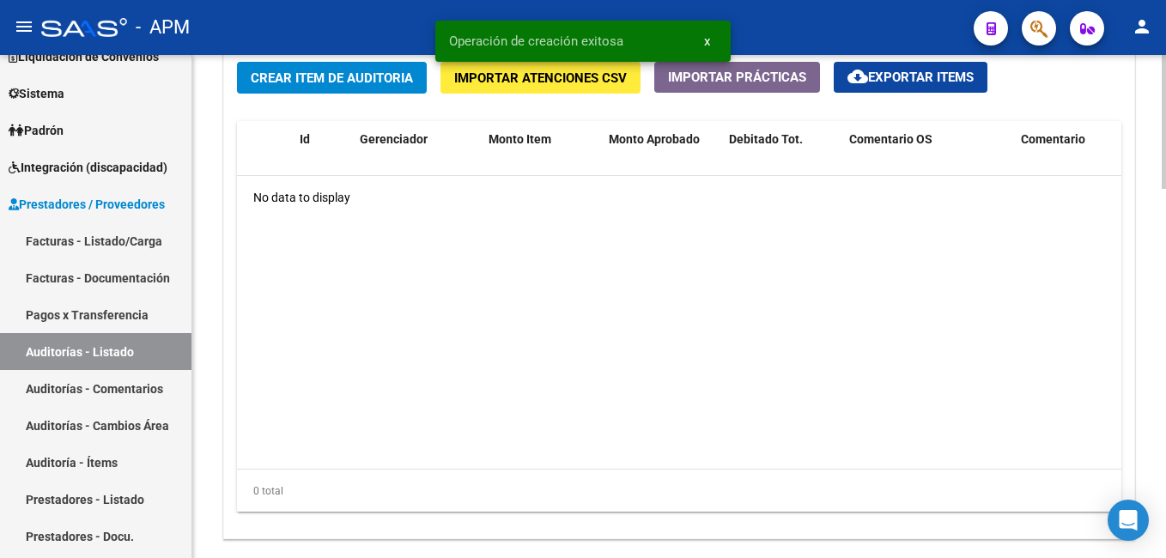
click at [325, 77] on span "Crear Item de Auditoria" at bounding box center [332, 77] width 162 height 15
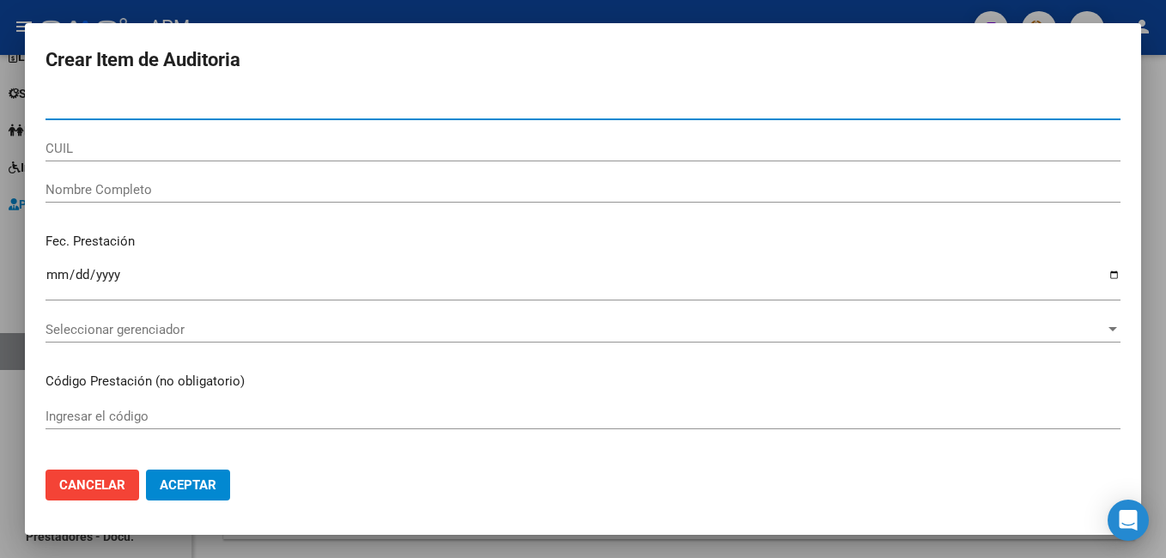
click at [150, 151] on input "CUIL" at bounding box center [583, 148] width 1075 height 15
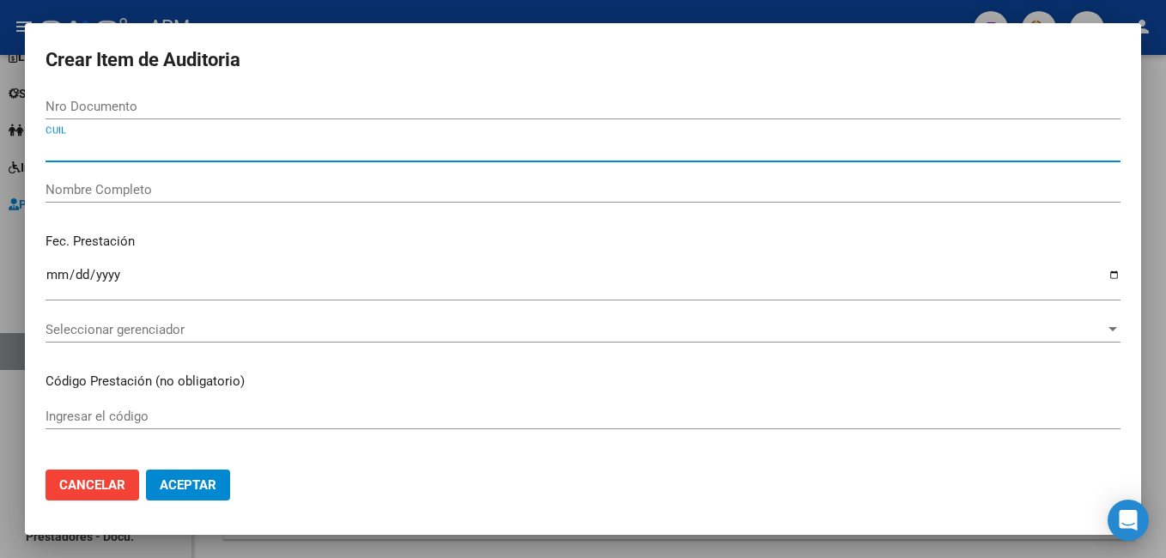
paste input "20462207167"
type input "20462207167"
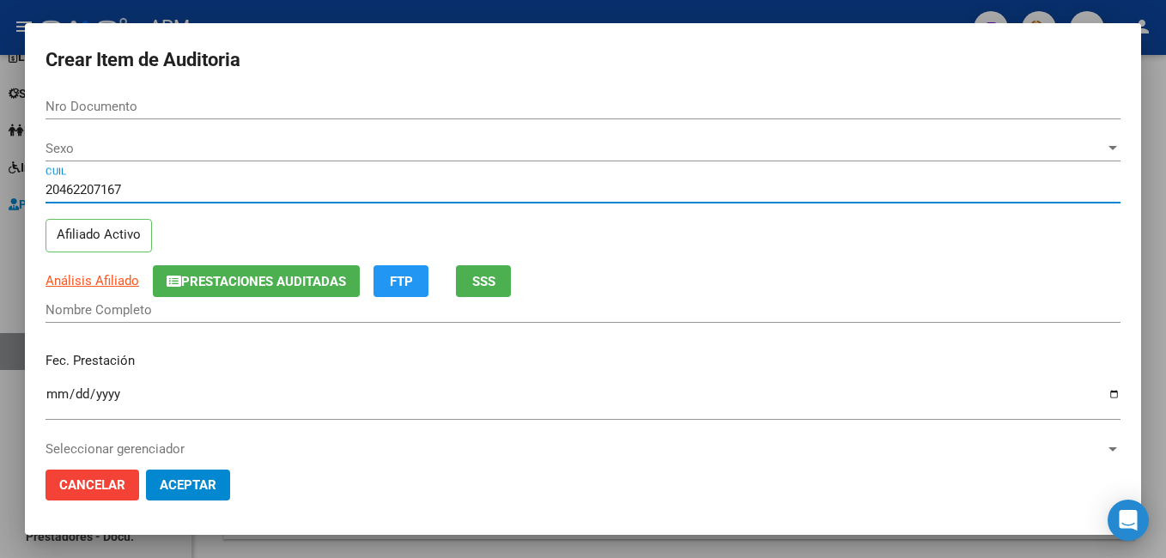
type input "46220716"
type input "JUAREZ [PERSON_NAME]"
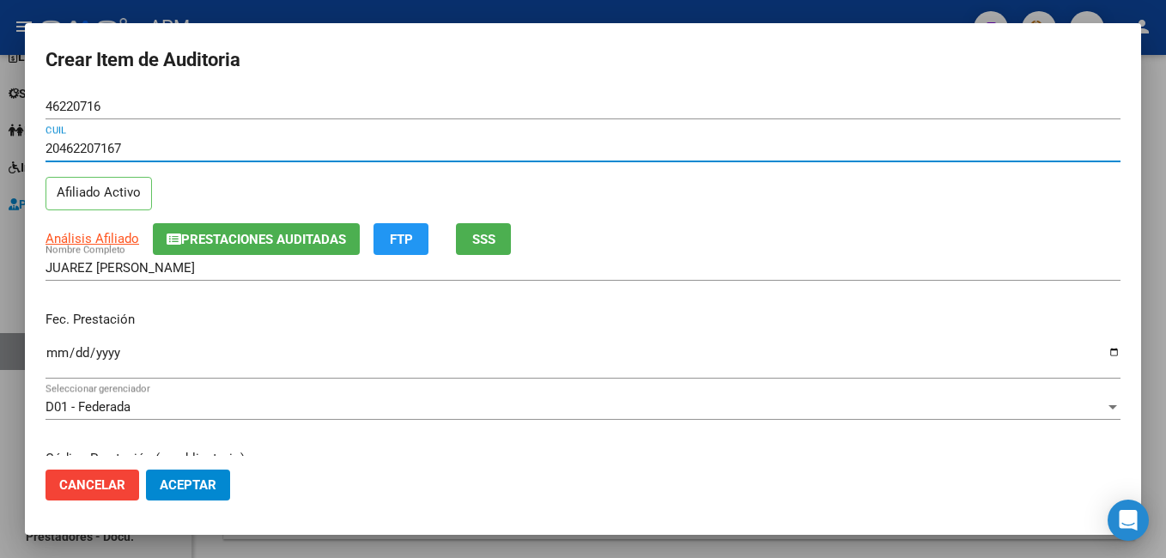
type input "20462207167"
click at [50, 353] on input "Ingresar la fecha" at bounding box center [583, 359] width 1075 height 27
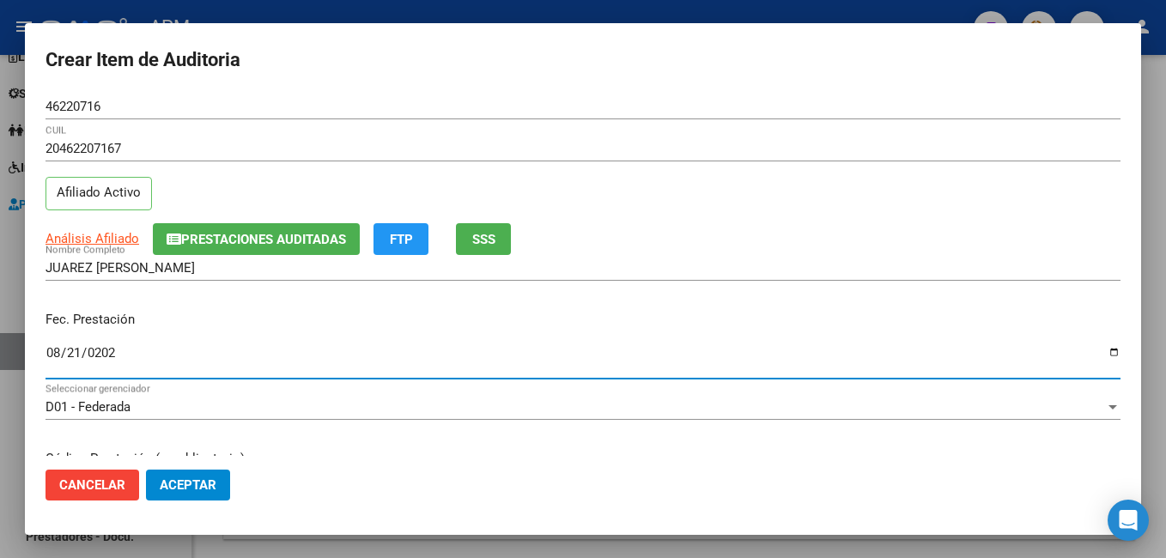
type input "[DATE]"
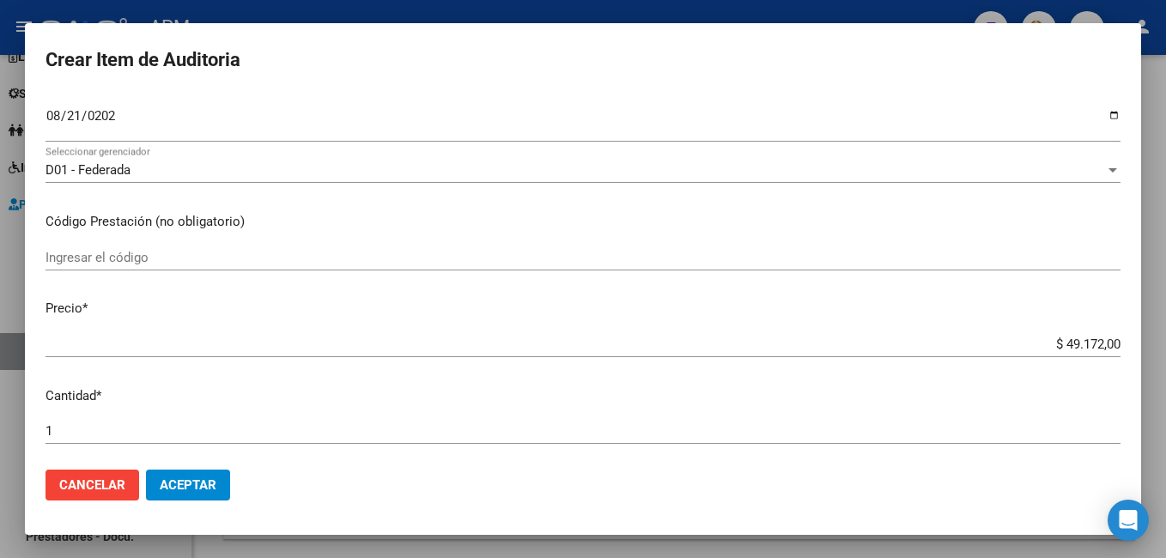
scroll to position [258, 0]
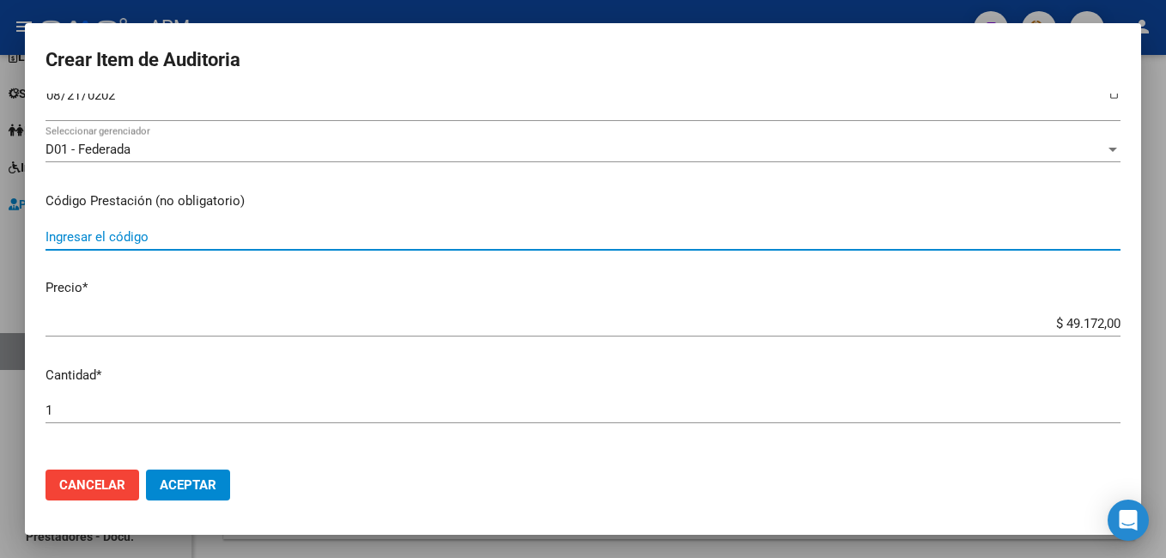
click at [156, 230] on input "Ingresar el código" at bounding box center [583, 236] width 1075 height 15
type input "1040"
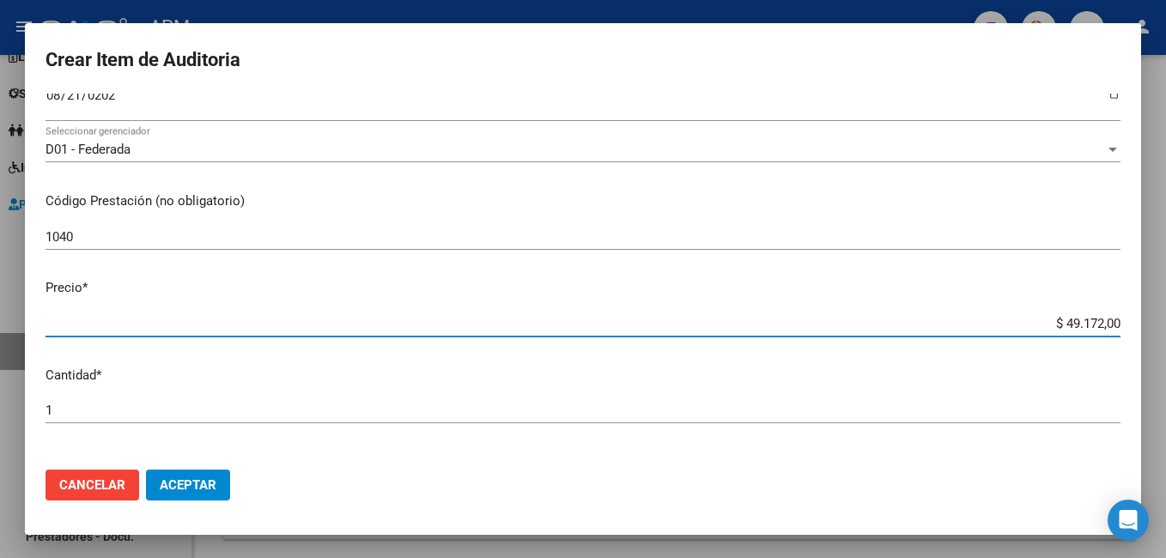
drag, startPoint x: 1052, startPoint y: 325, endPoint x: 1116, endPoint y: 334, distance: 65.0
click at [1116, 334] on mat-dialog-content "46220716 Nro Documento 20462207167 CUIL Afiliado Activo Análisis Afiliado Prest…" at bounding box center [583, 275] width 1116 height 363
paste input "24,586."
type input "$ 24.586,00"
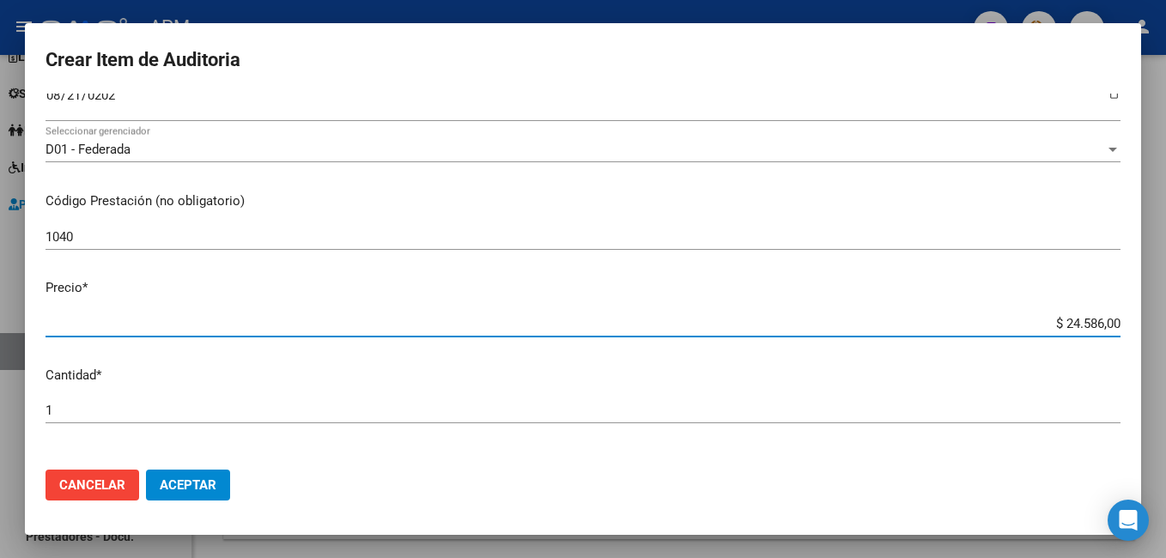
type input "$ 24.586,00"
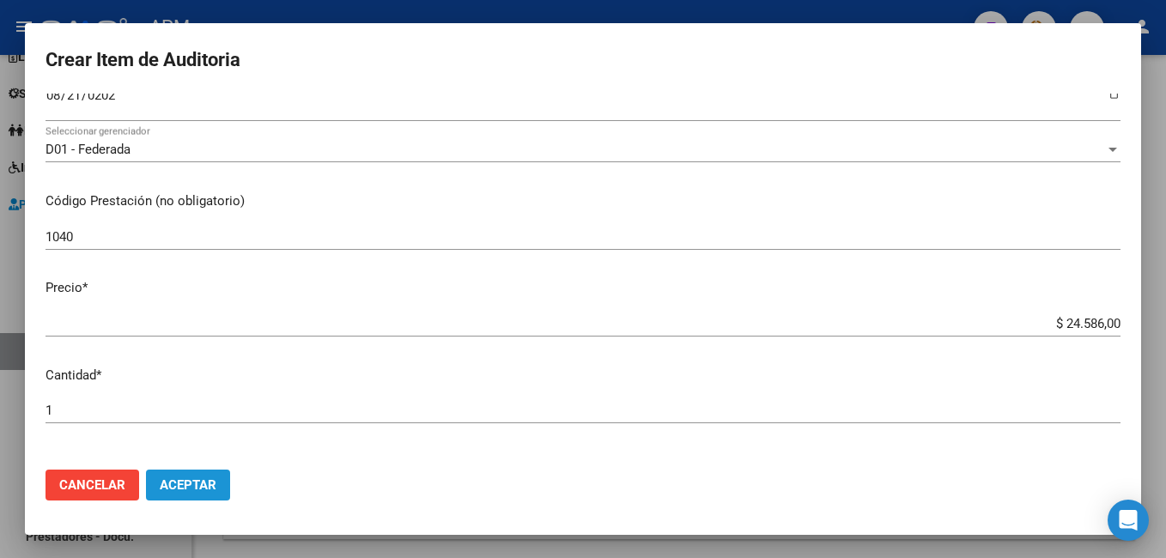
click at [169, 487] on span "Aceptar" at bounding box center [188, 484] width 57 height 15
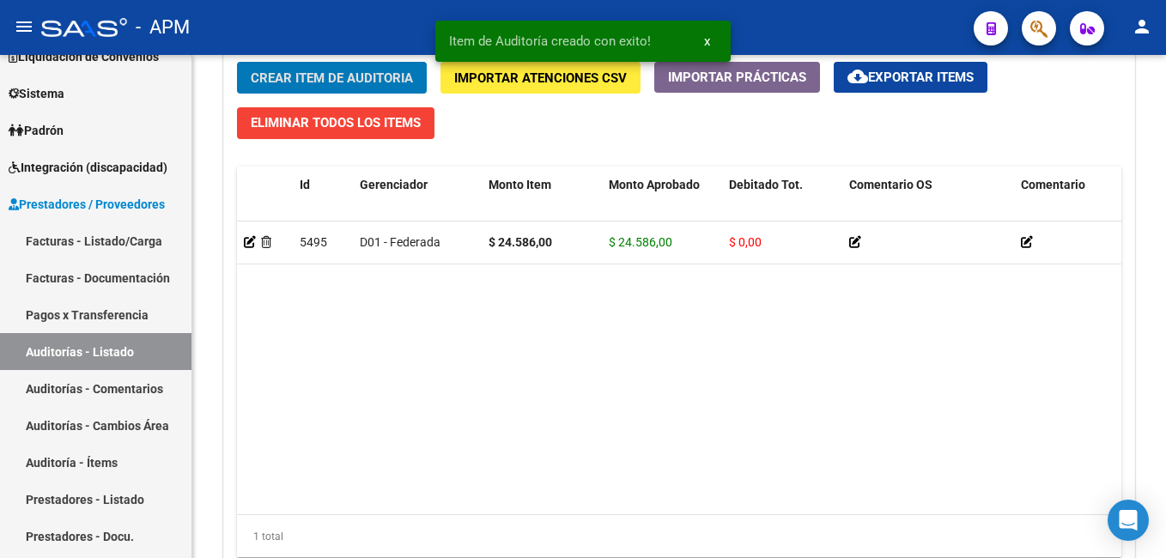
scroll to position [1289, 0]
click at [323, 70] on span "Crear Item de Auditoria" at bounding box center [332, 77] width 162 height 15
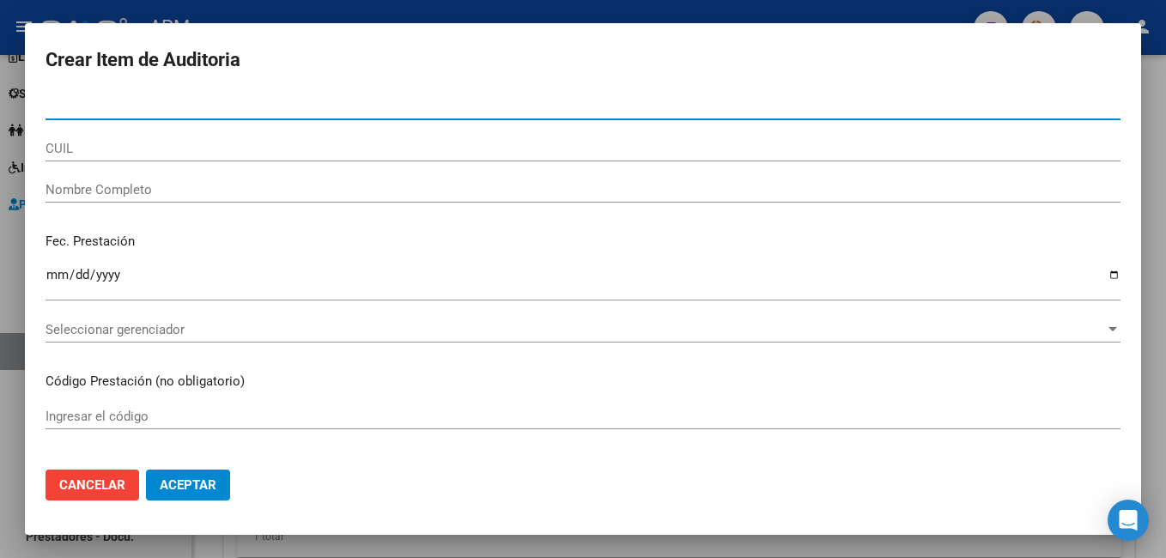
click at [154, 144] on input "CUIL" at bounding box center [583, 148] width 1075 height 15
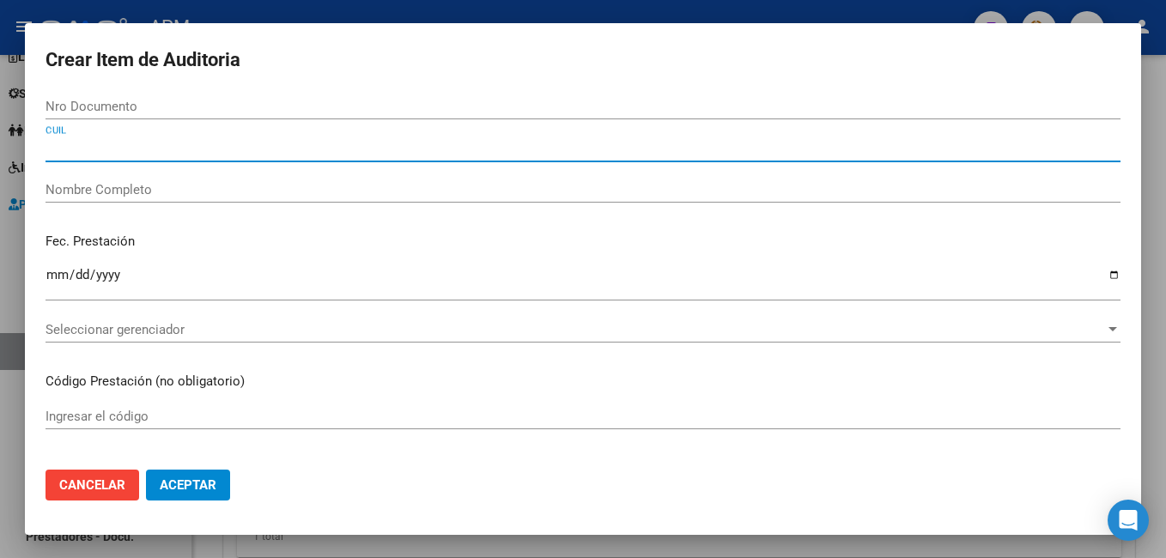
paste input "27311703132"
type input "27311703132"
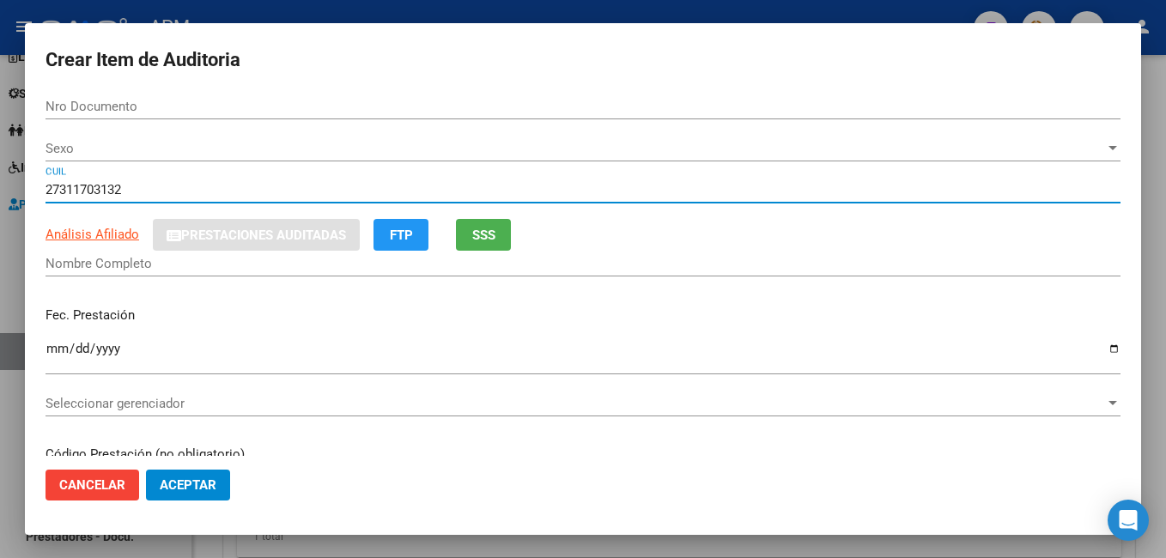
type input "31170313"
type input "[PERSON_NAME]"
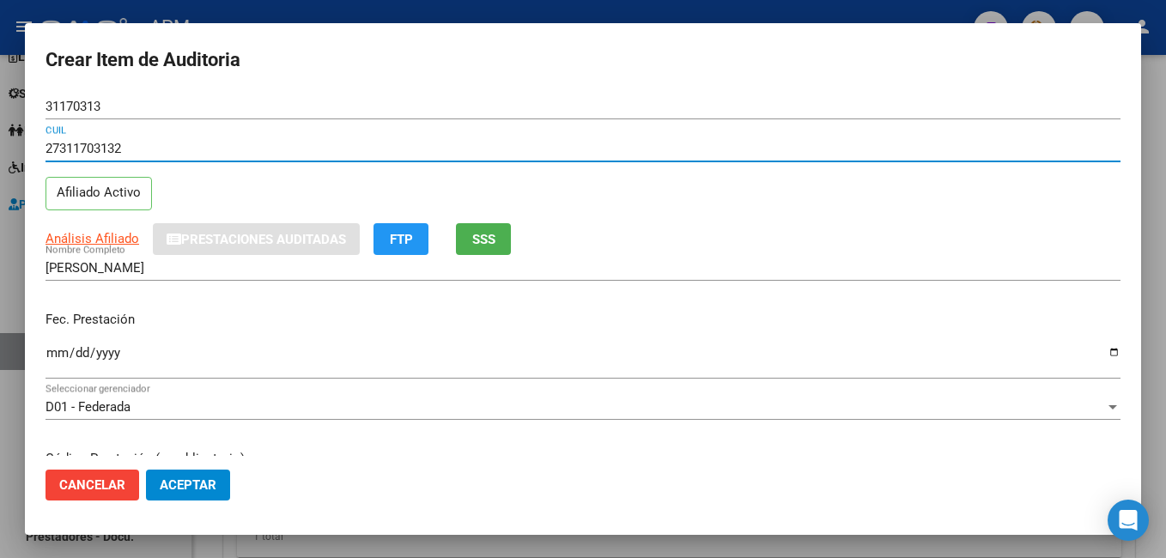
type input "27311703132"
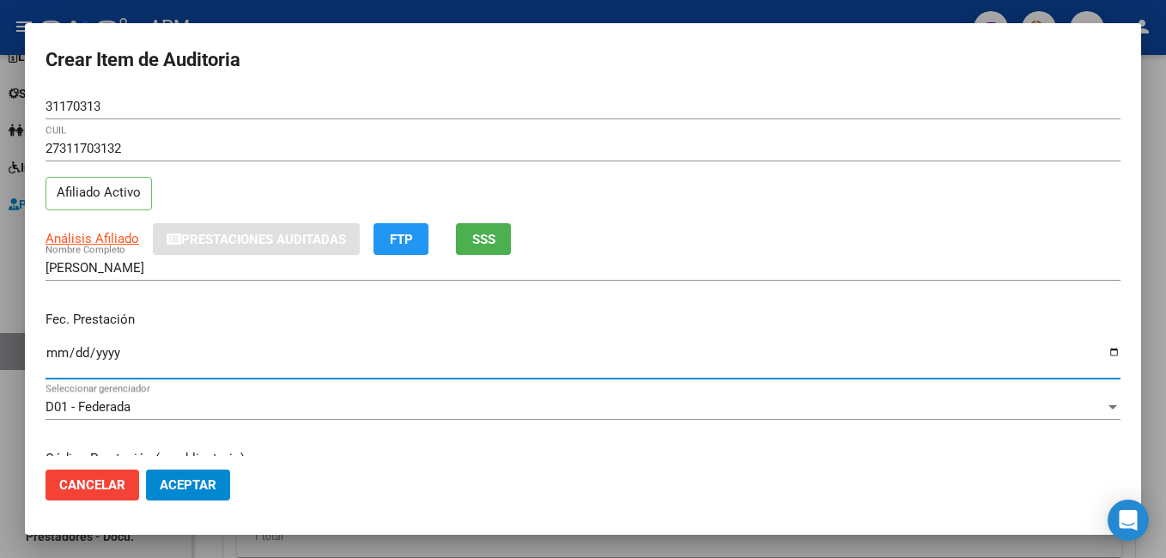
click at [58, 353] on input "Ingresar la fecha" at bounding box center [583, 359] width 1075 height 27
type input "[DATE]"
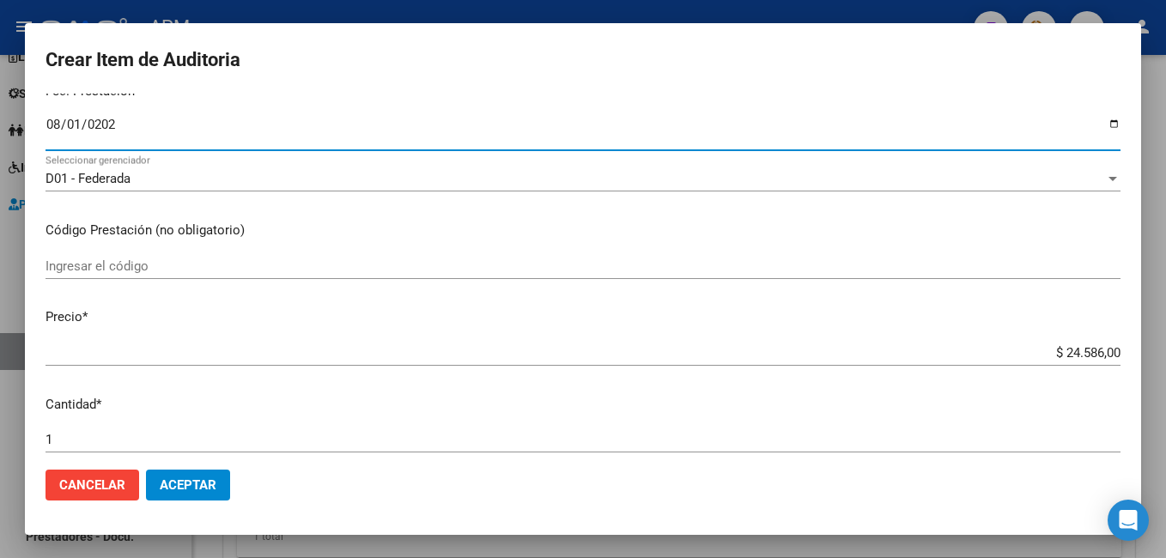
scroll to position [258, 0]
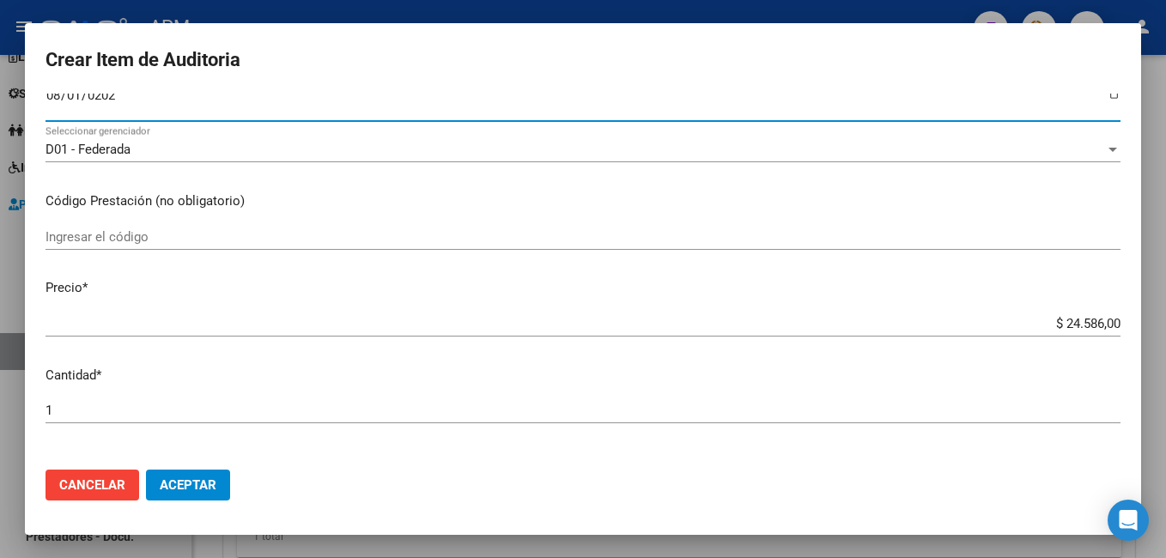
click at [117, 231] on input "Ingresar el código" at bounding box center [583, 236] width 1075 height 15
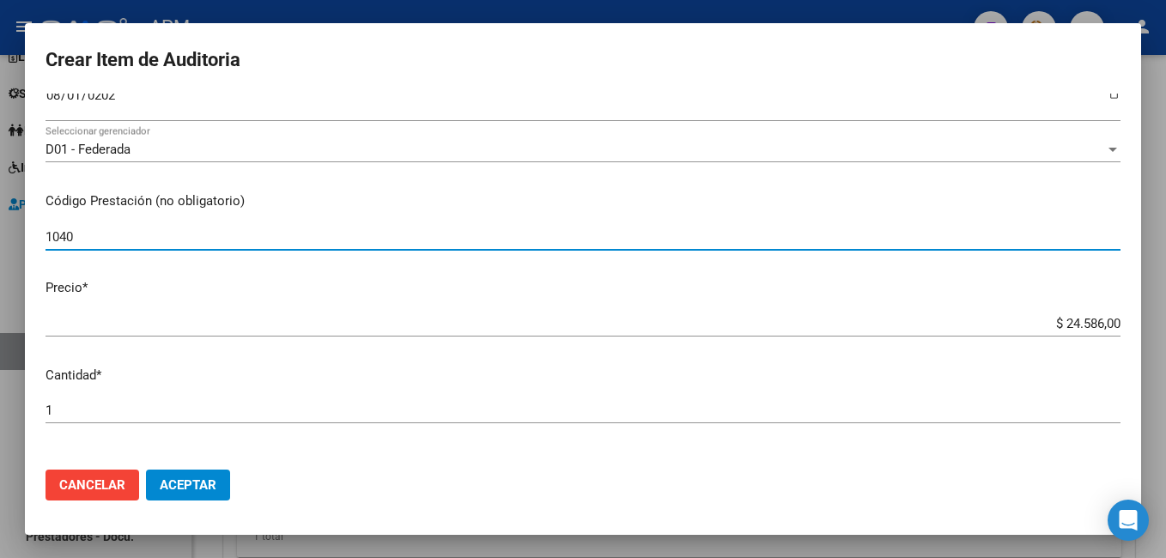
type input "1040"
click at [172, 483] on span "Aceptar" at bounding box center [188, 484] width 57 height 15
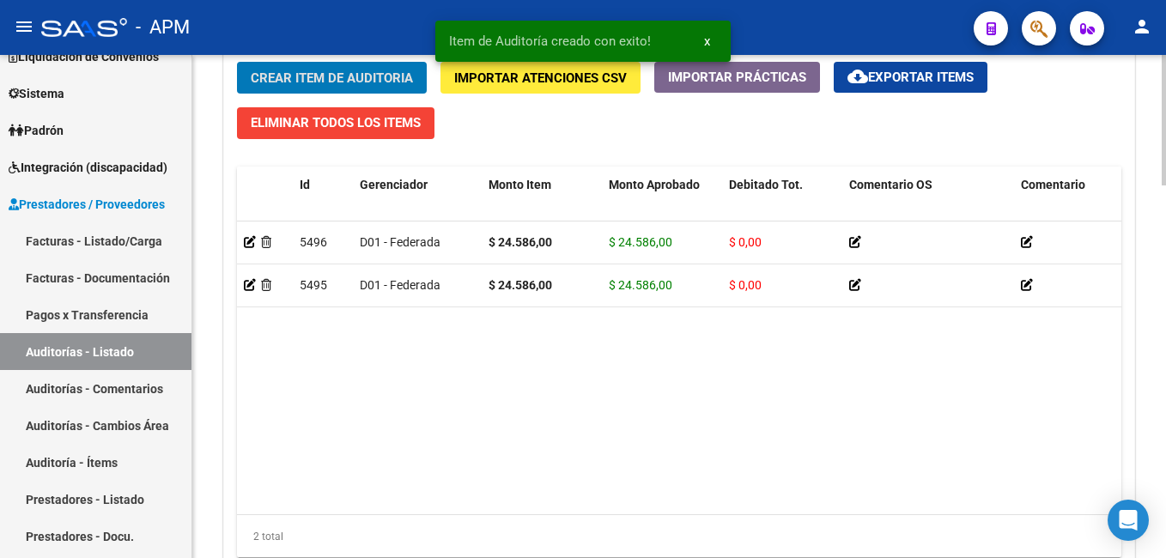
scroll to position [1438, 0]
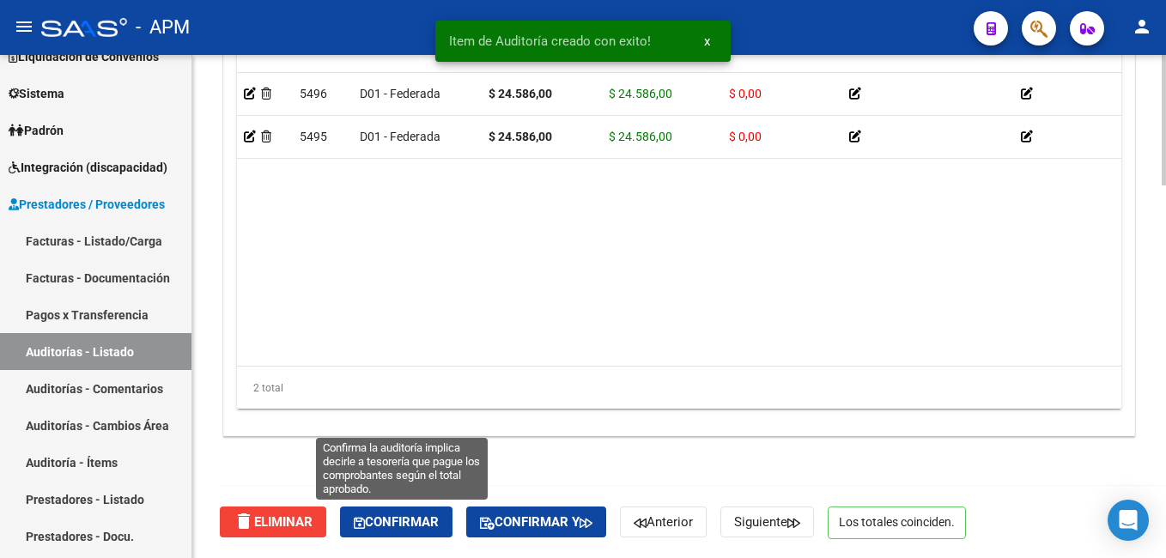
click at [408, 514] on span "Confirmar" at bounding box center [396, 521] width 85 height 15
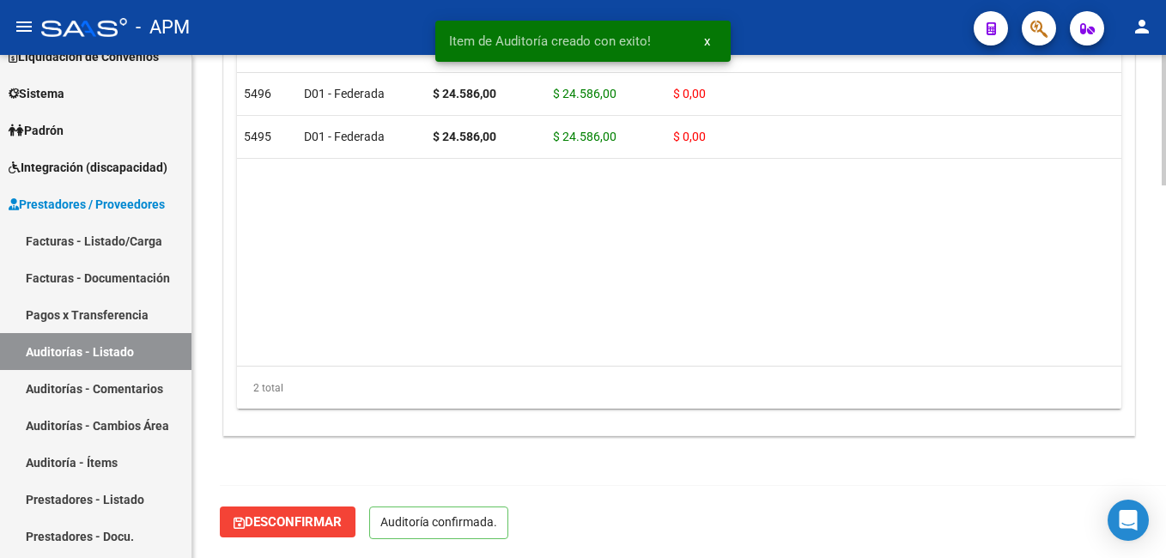
scroll to position [1244, 0]
type input "202509"
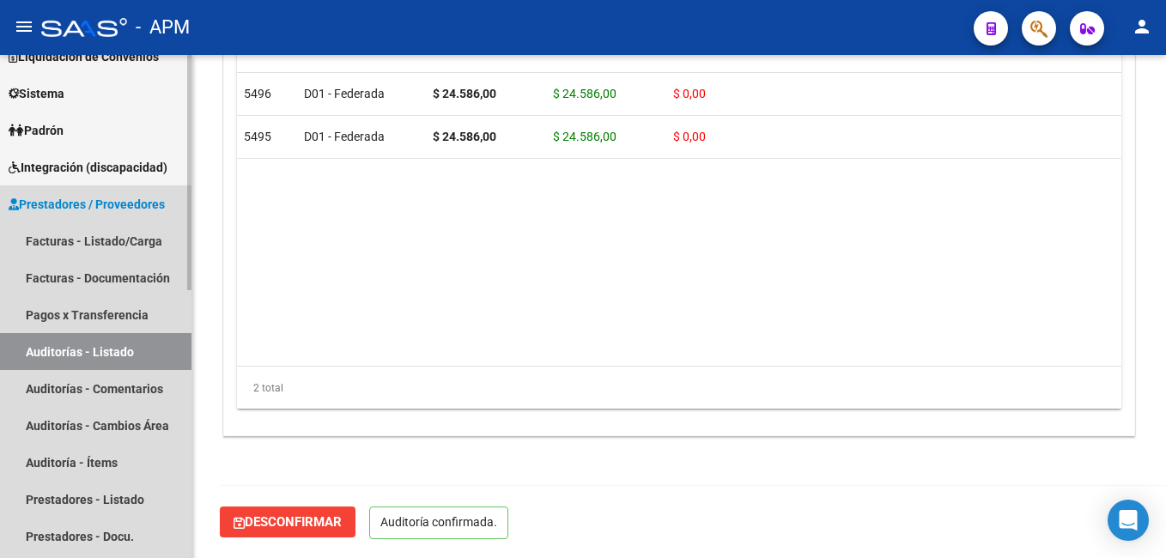
click at [105, 350] on link "Auditorías - Listado" at bounding box center [96, 351] width 192 height 37
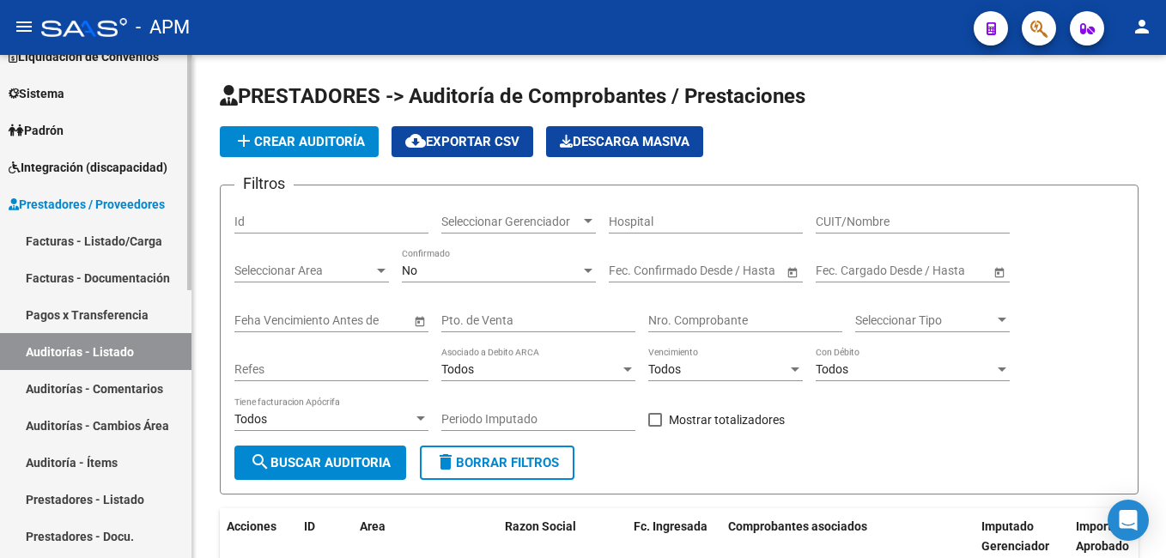
click at [71, 135] on link "Padrón" at bounding box center [96, 130] width 192 height 37
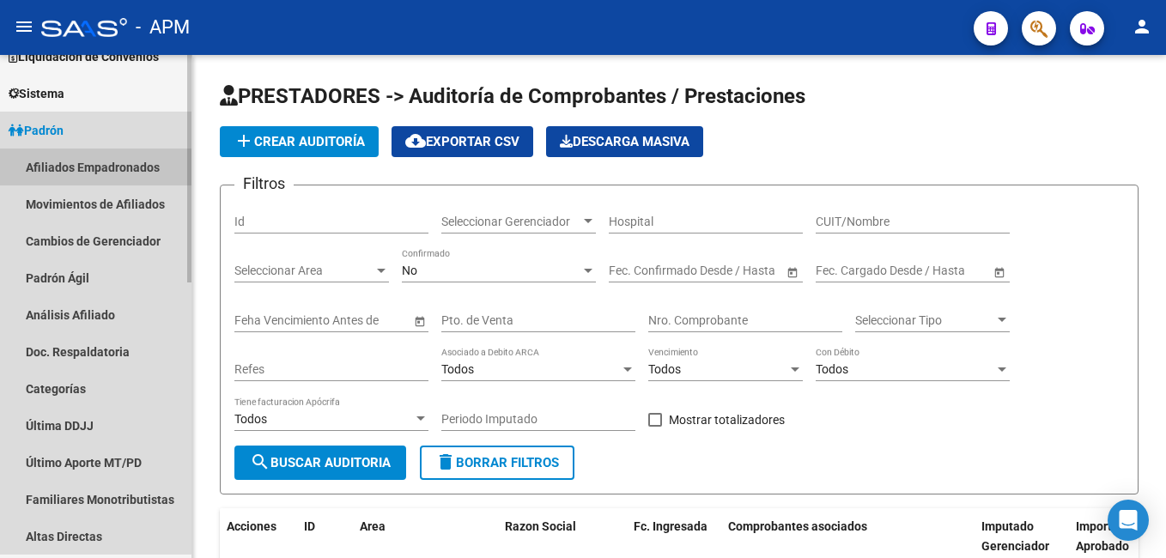
click at [85, 173] on link "Afiliados Empadronados" at bounding box center [96, 167] width 192 height 37
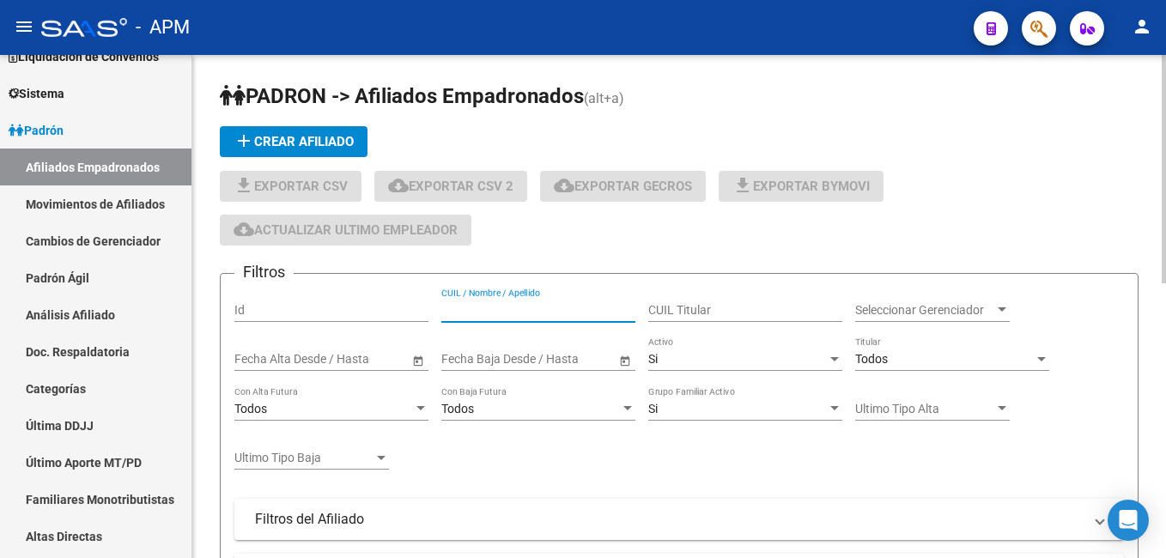
paste input "27336745077"
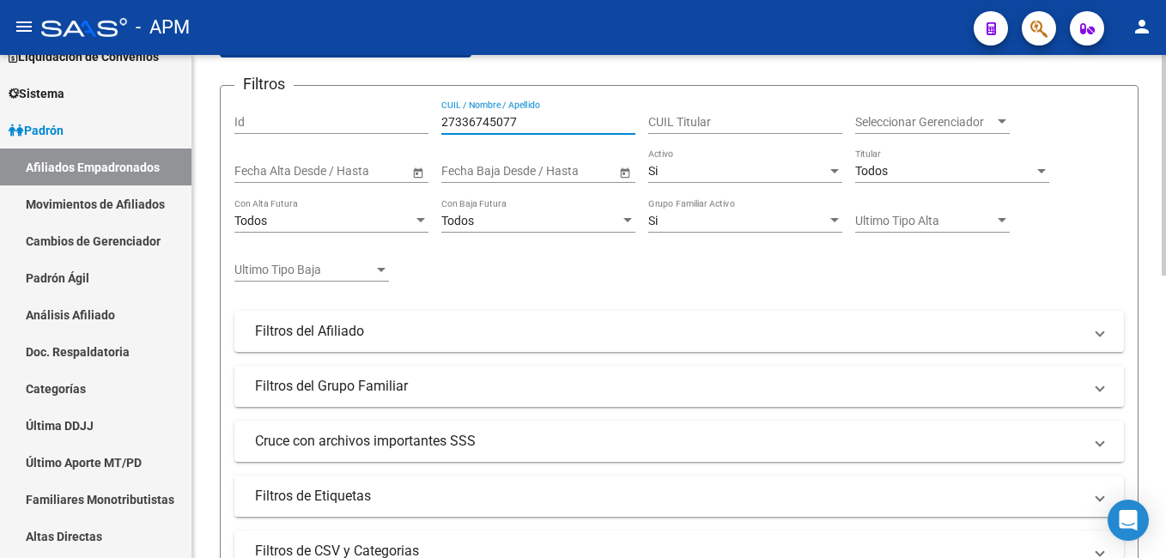
scroll to position [45, 0]
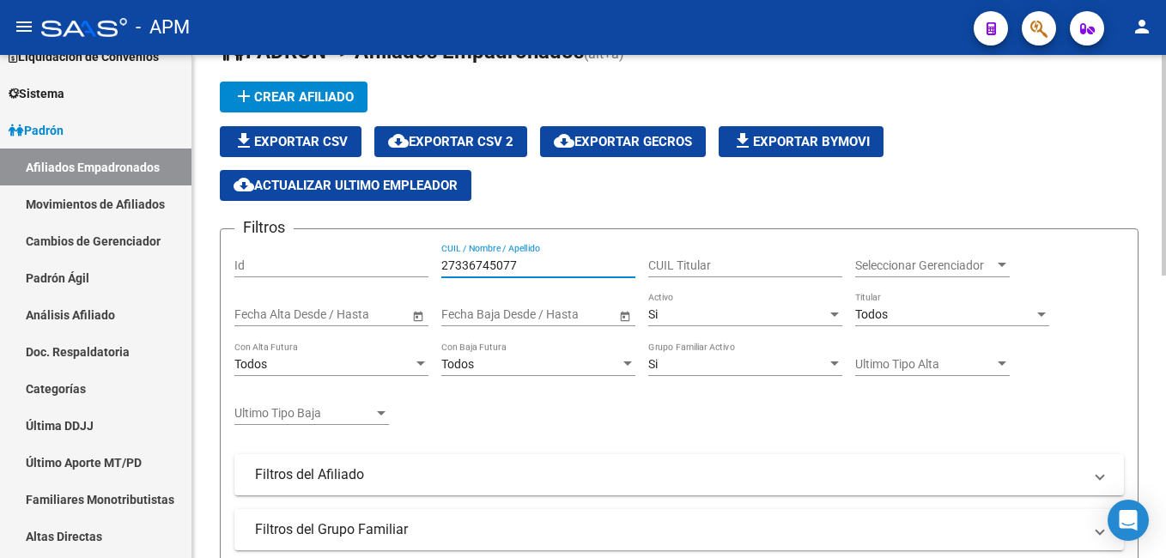
click at [757, 307] on div "Si" at bounding box center [737, 314] width 179 height 15
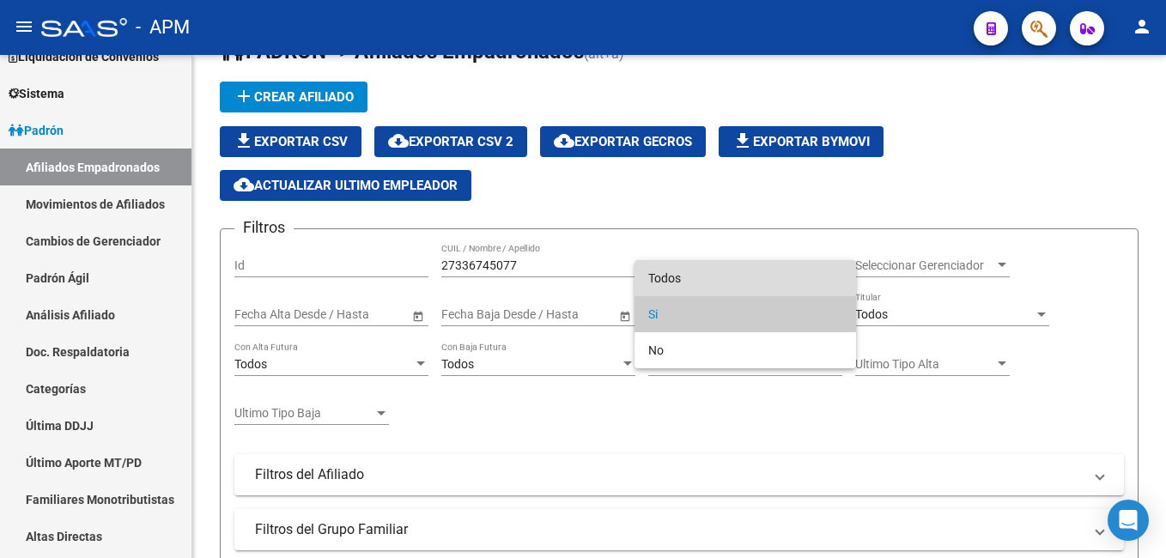
click at [758, 278] on span "Todos" at bounding box center [745, 278] width 194 height 36
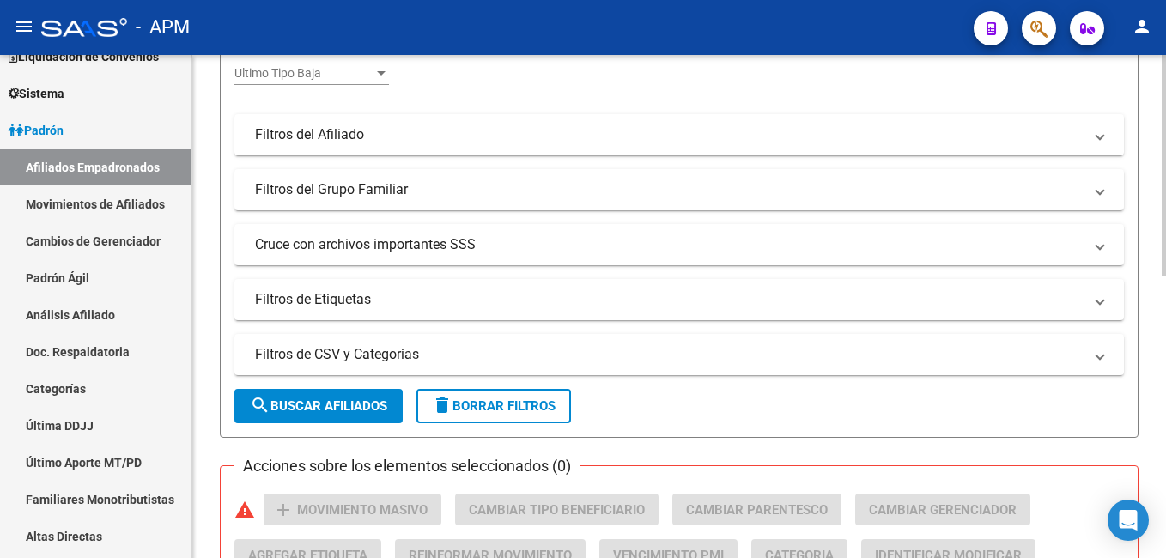
scroll to position [474, 0]
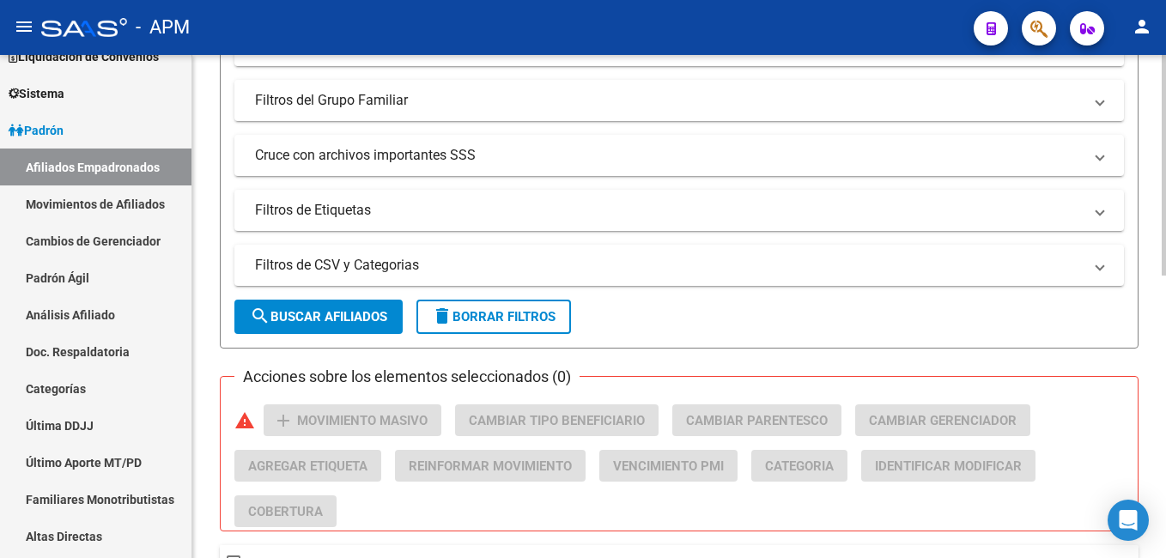
click at [280, 313] on span "search Buscar Afiliados" at bounding box center [318, 316] width 137 height 15
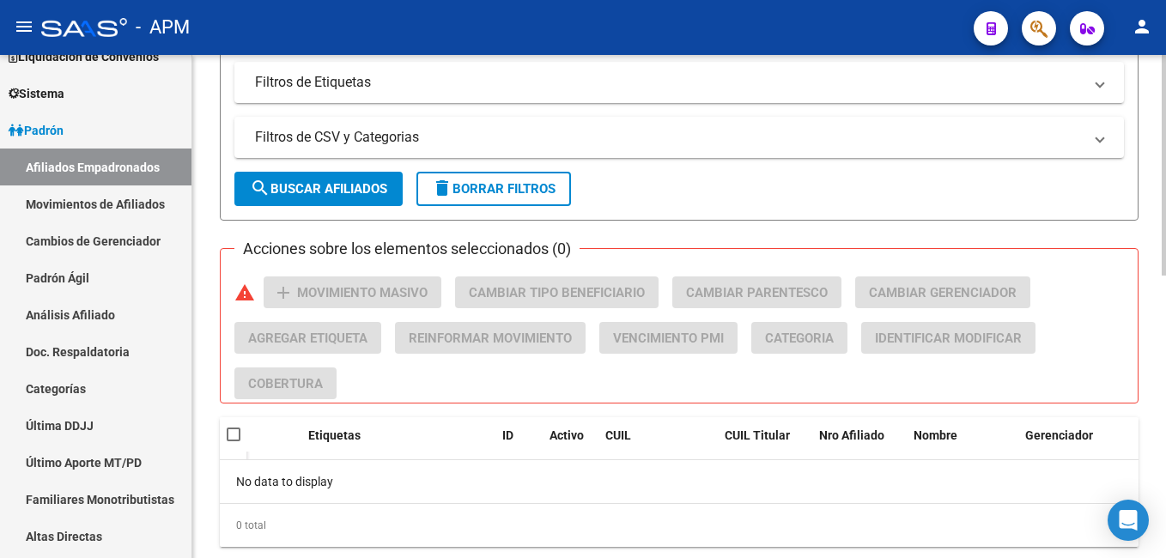
scroll to position [607, 0]
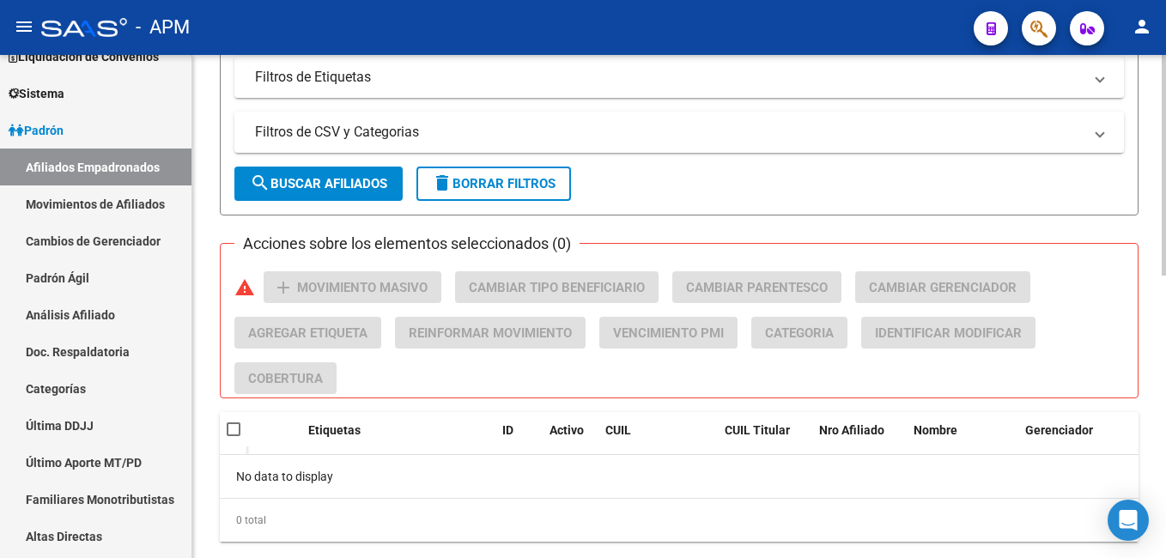
click at [325, 173] on button "search Buscar Afiliados" at bounding box center [318, 184] width 168 height 34
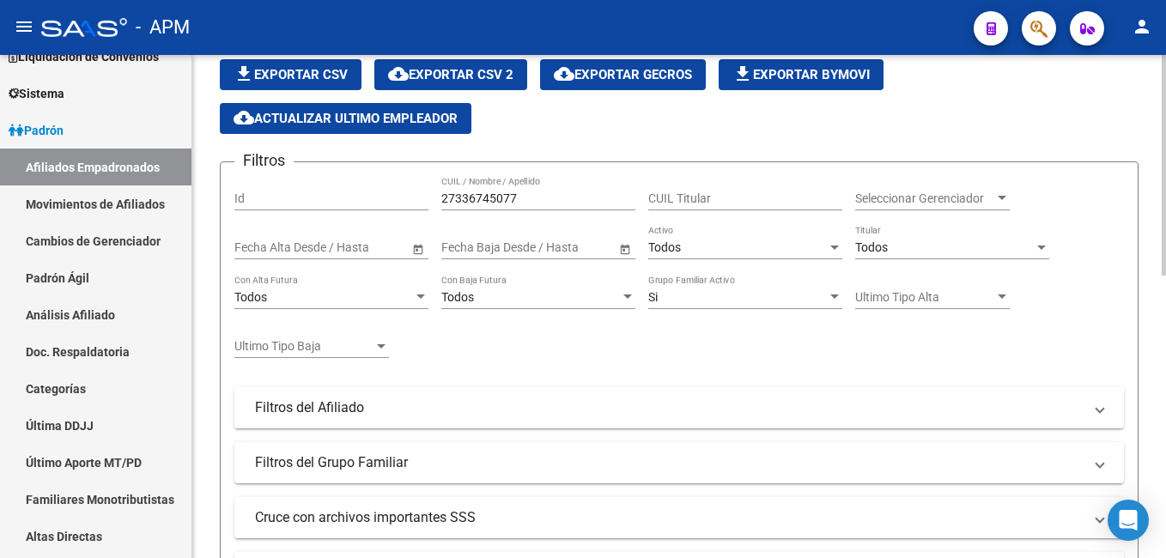
scroll to position [92, 0]
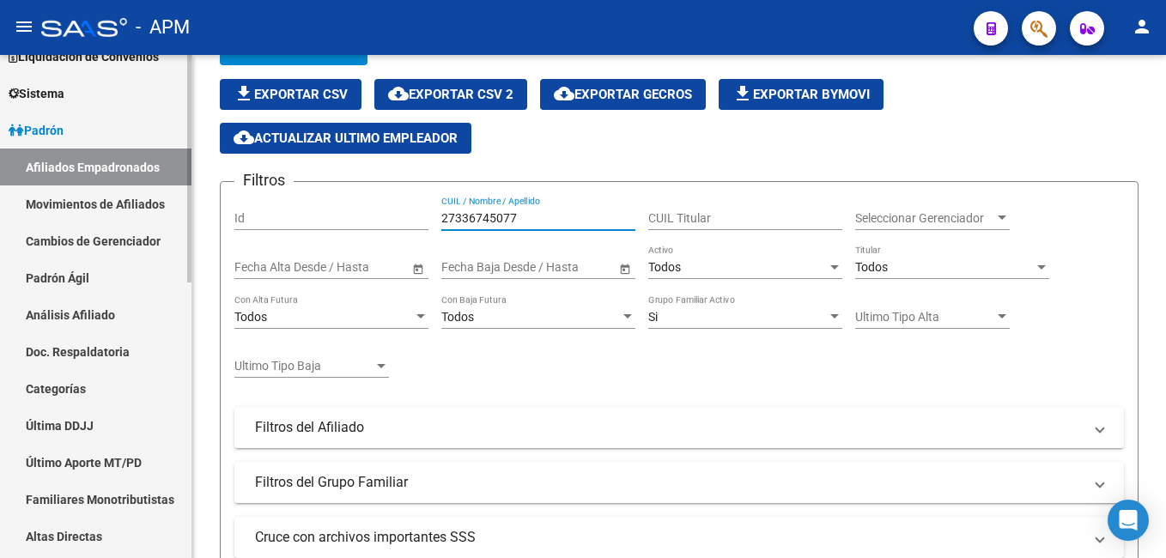
drag, startPoint x: 526, startPoint y: 217, endPoint x: 36, endPoint y: 218, distance: 489.5
click at [36, 218] on mat-sidenav-container "Firma Express Inicio Calendario SSS Instructivos Contacto OS Reportes Tablero d…" at bounding box center [583, 306] width 1166 height 503
paste input "701658898"
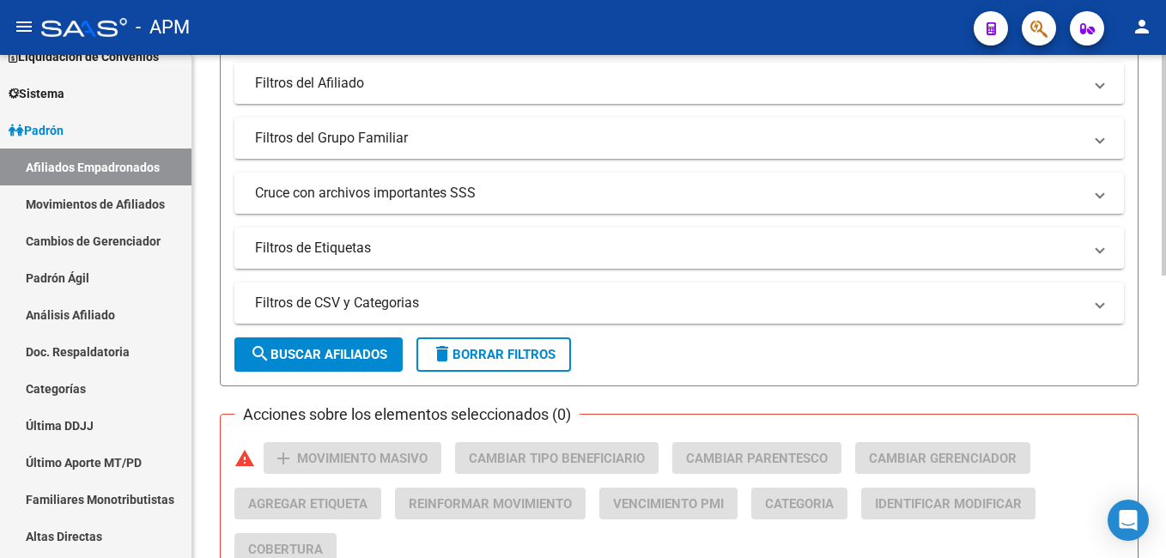
scroll to position [474, 0]
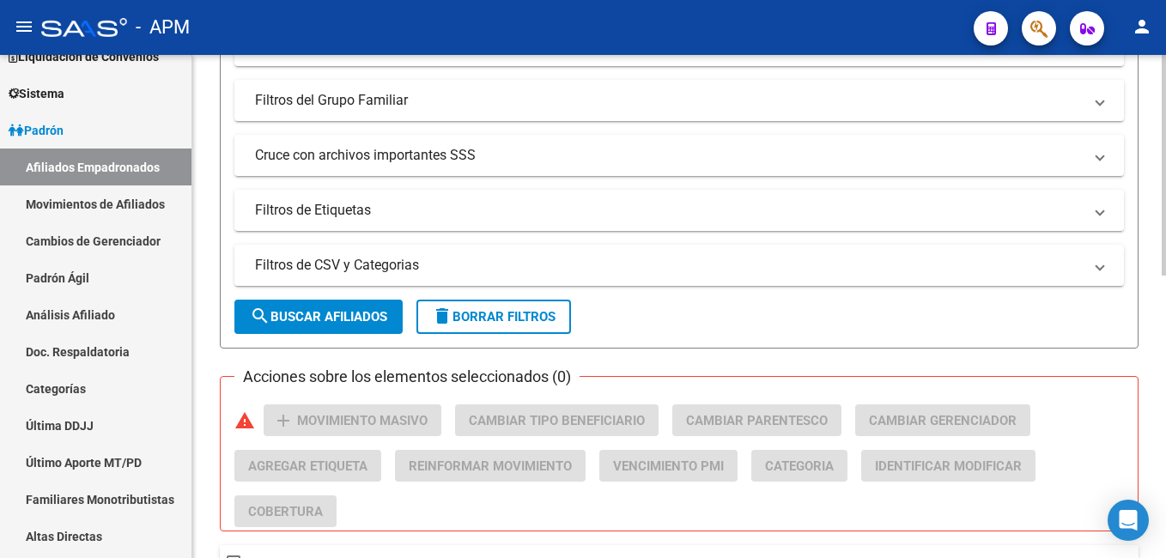
type input "27701658898"
click at [333, 315] on span "search Buscar Afiliados" at bounding box center [318, 316] width 137 height 15
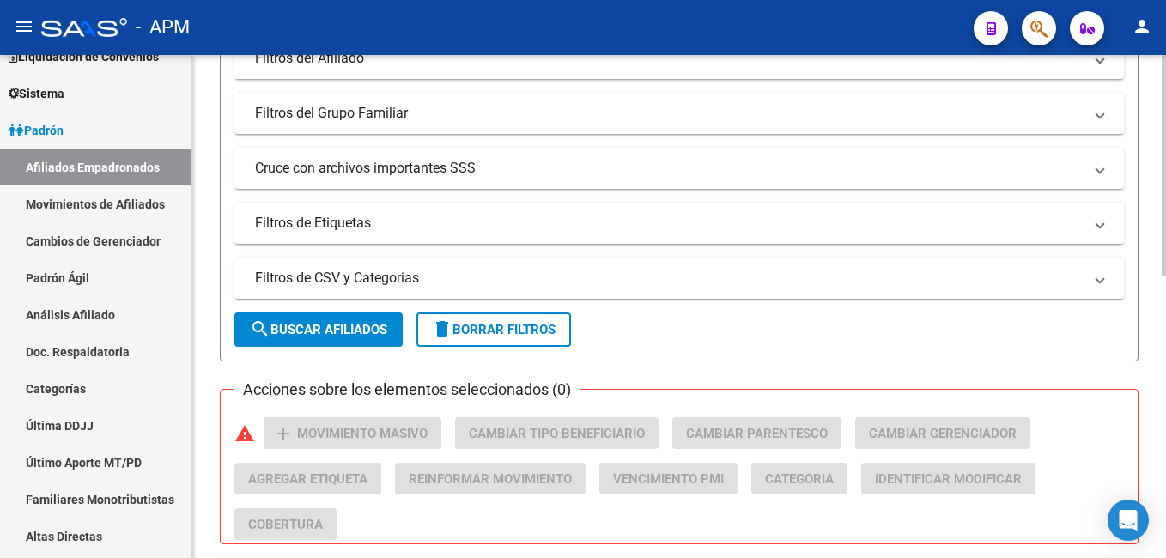
scroll to position [131, 0]
